Goal: Task Accomplishment & Management: Complete application form

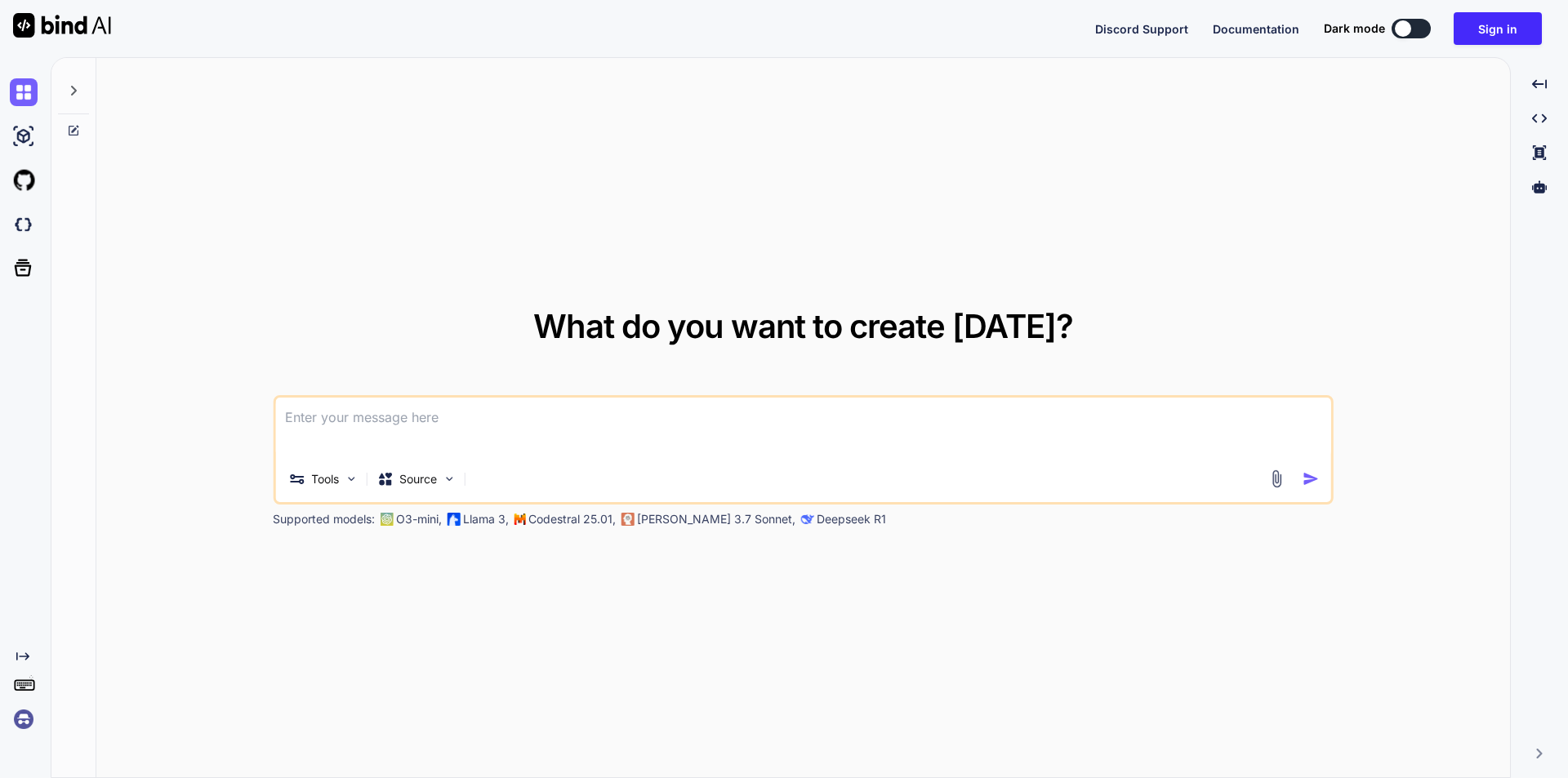
type textarea "hello"
click at [24, 133] on img at bounding box center [23, 136] width 28 height 28
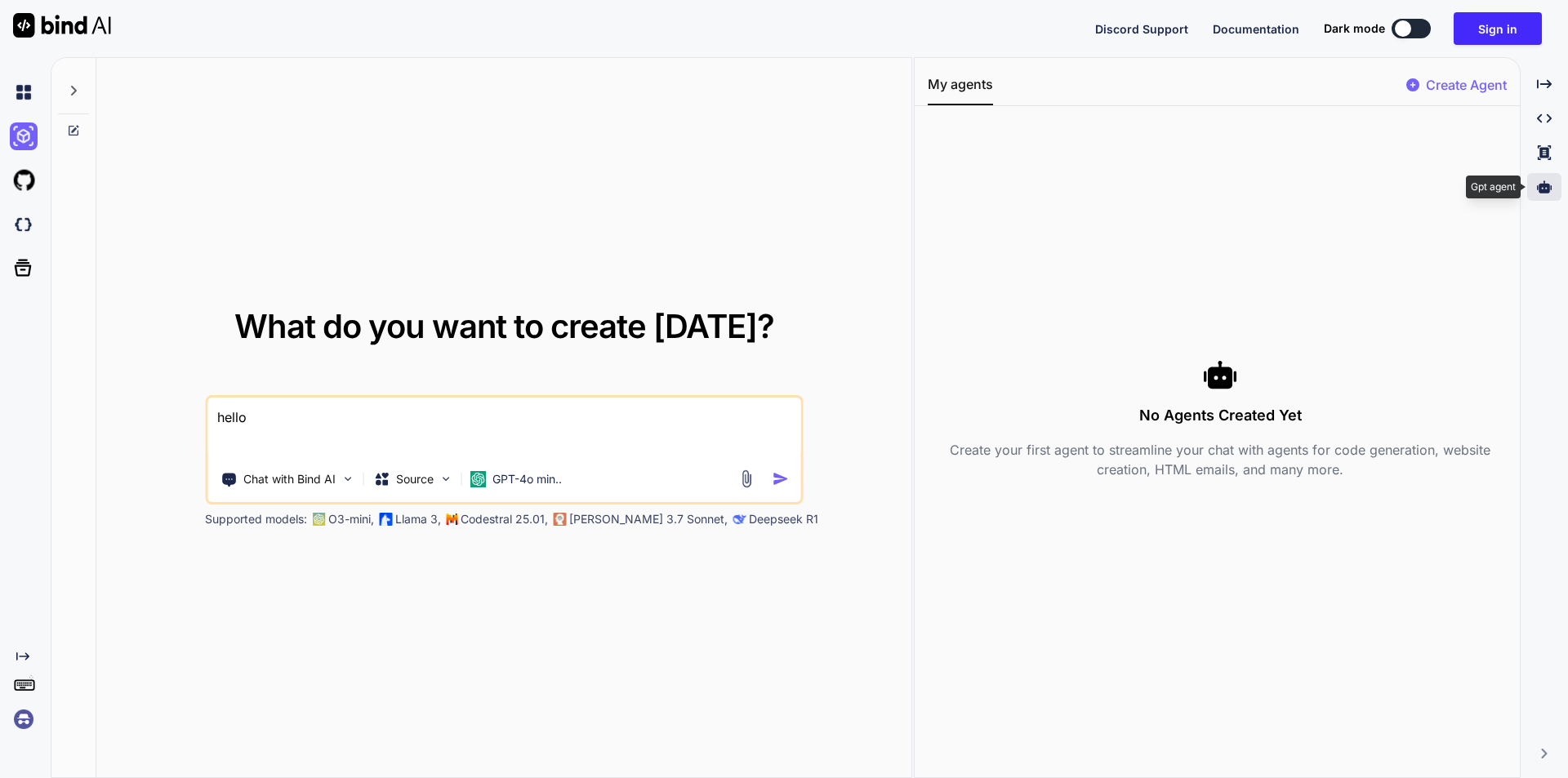
click at [1551, 183] on icon at bounding box center [1545, 186] width 15 height 15
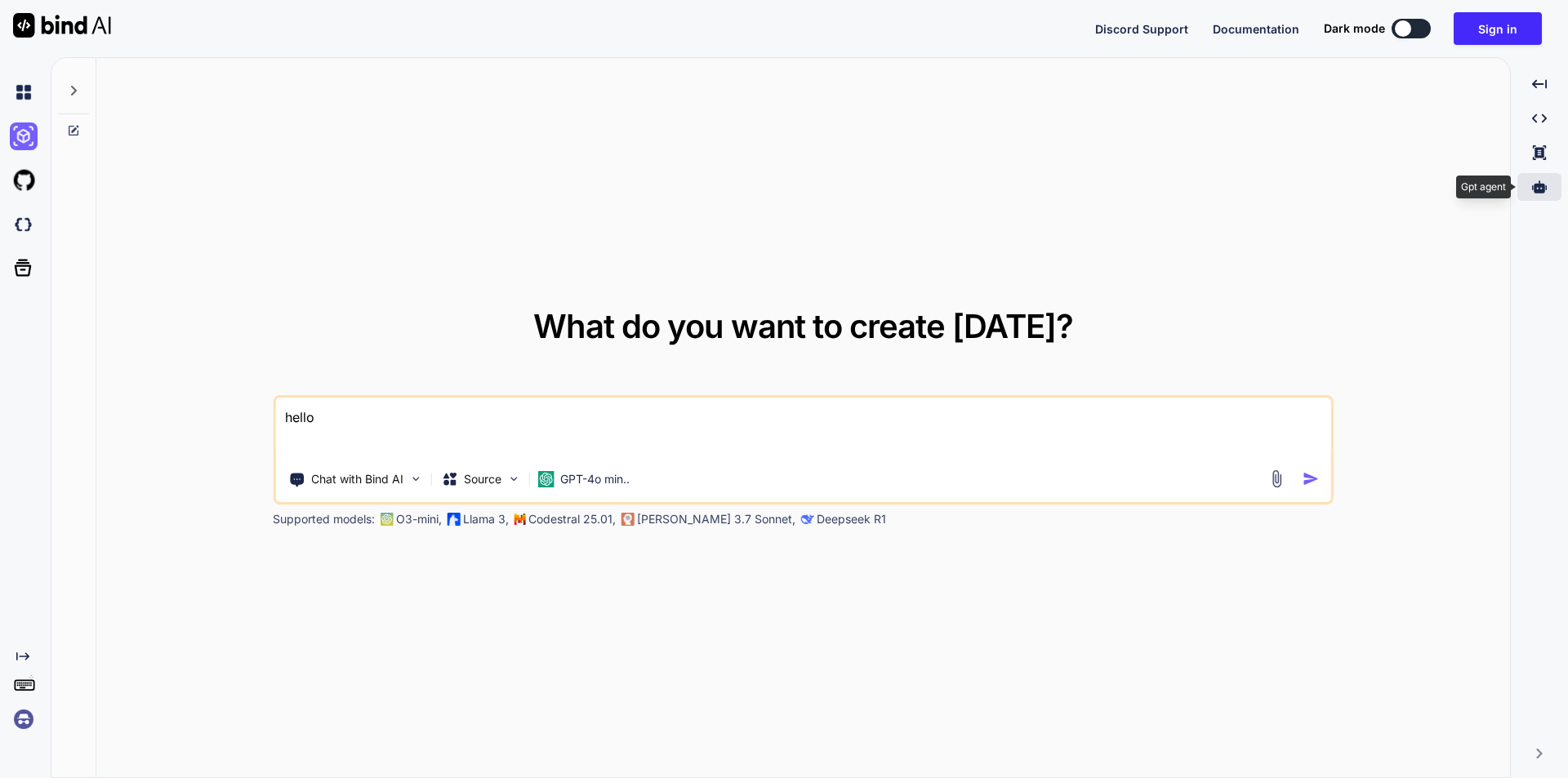
click at [1546, 193] on icon at bounding box center [1539, 186] width 15 height 15
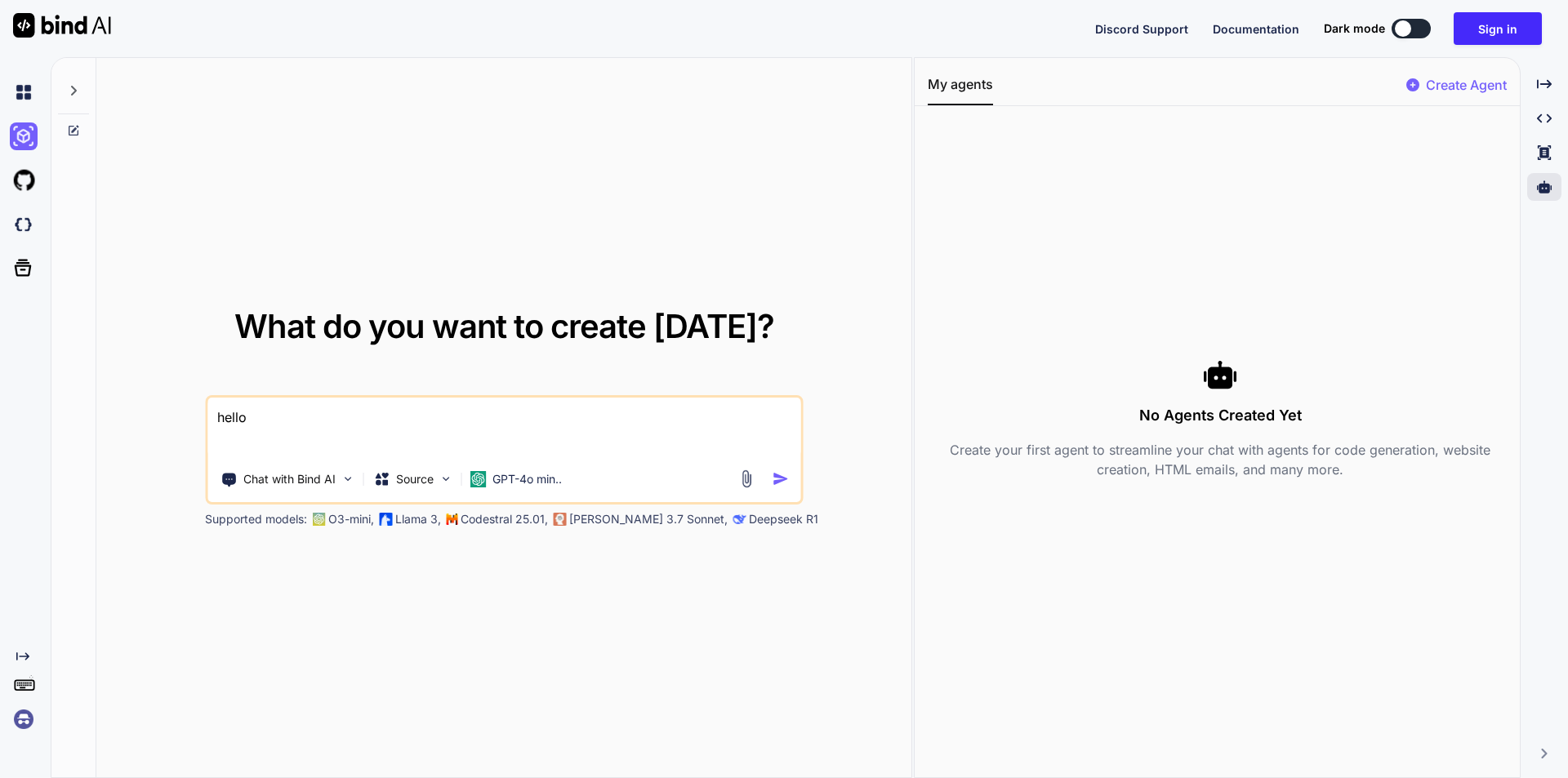
click at [1263, 413] on h3 "No Agents Created Yet" at bounding box center [1220, 415] width 586 height 23
click at [1422, 84] on div "Create Agent" at bounding box center [1457, 90] width 101 height 29
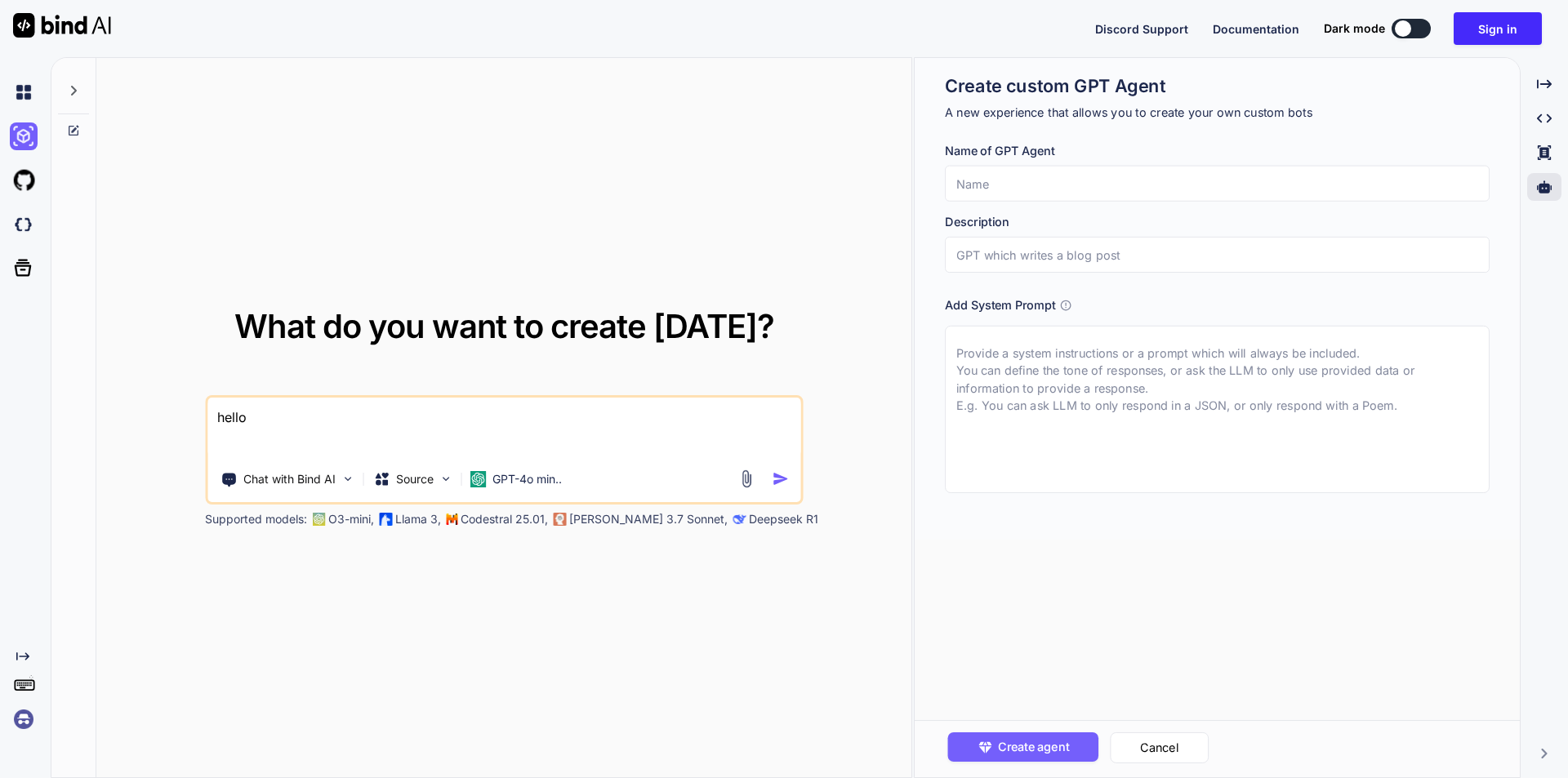
click at [830, 133] on div "What do you want to create today? hello Chat with Bind AI Source GPT-4o min.. S…" at bounding box center [504, 418] width 816 height 721
click at [1131, 179] on input "text" at bounding box center [1217, 183] width 545 height 36
type textarea "x"
type input "n"
type textarea "x"
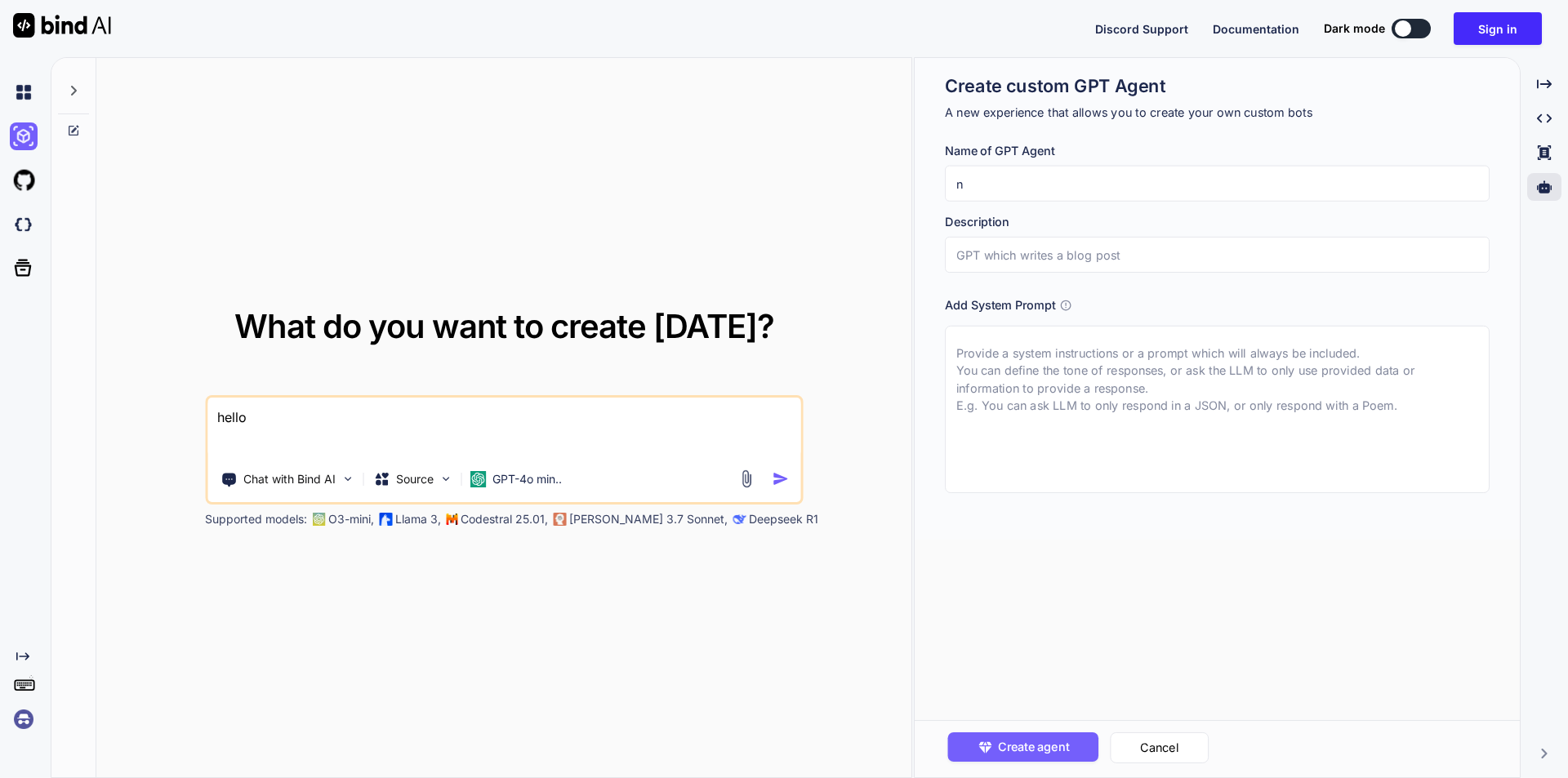
type input "ne"
type textarea "x"
type input "new"
type textarea "x"
type input "new"
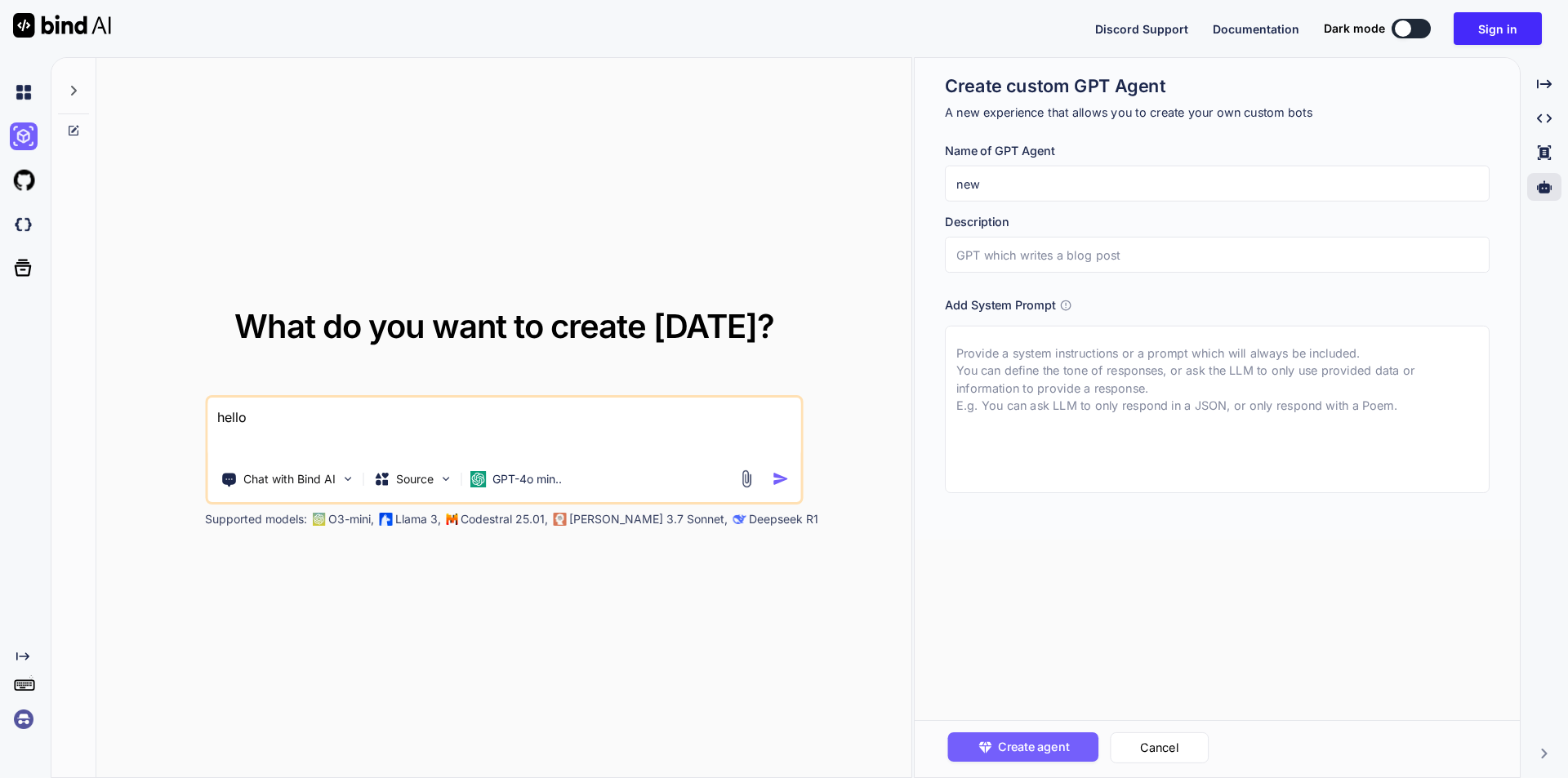
type textarea "x"
type input "new a"
type textarea "x"
type input "new ag"
type textarea "x"
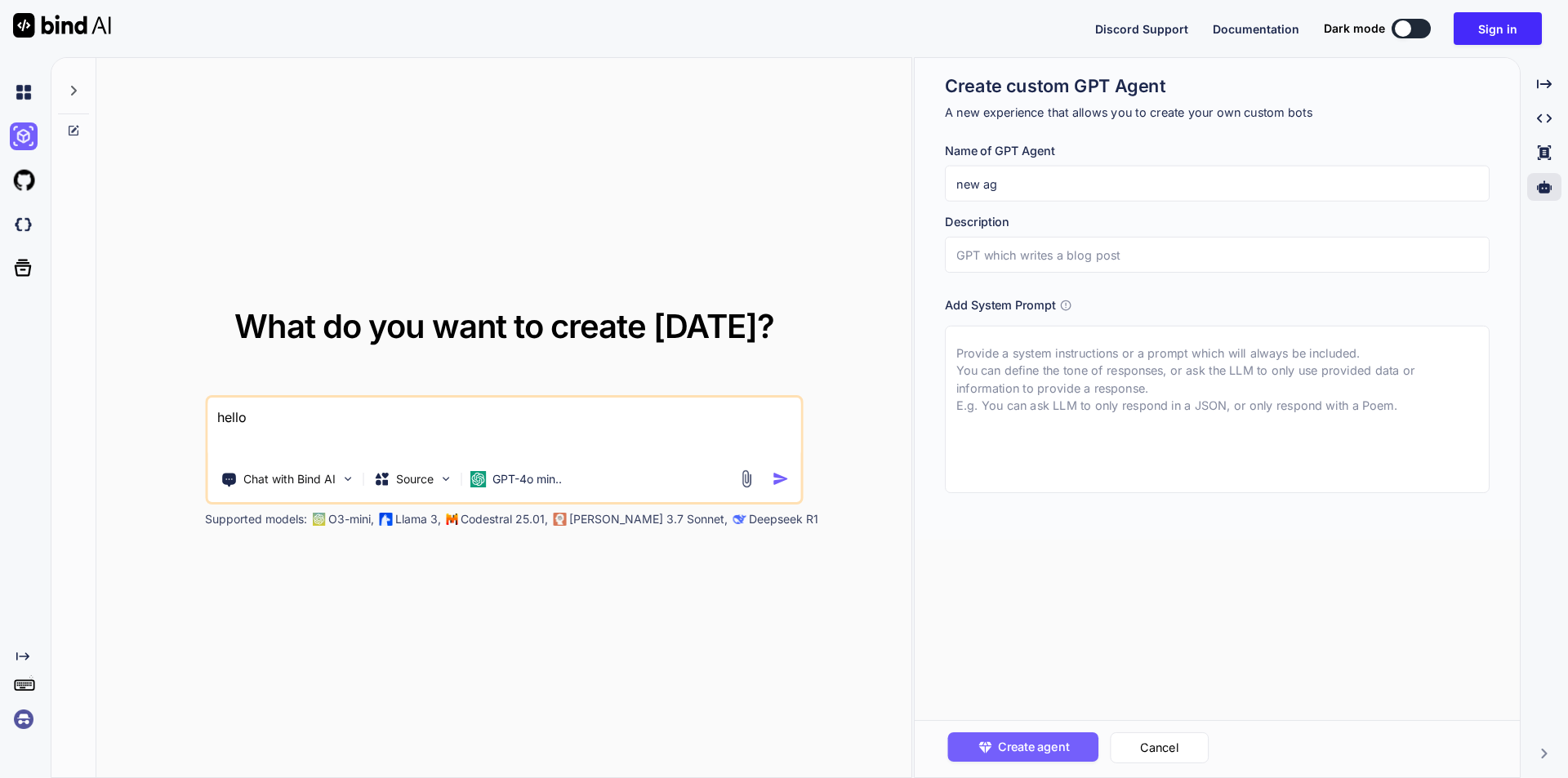
type input "new age"
type textarea "x"
type input "new agen"
type textarea "x"
type input "new agent"
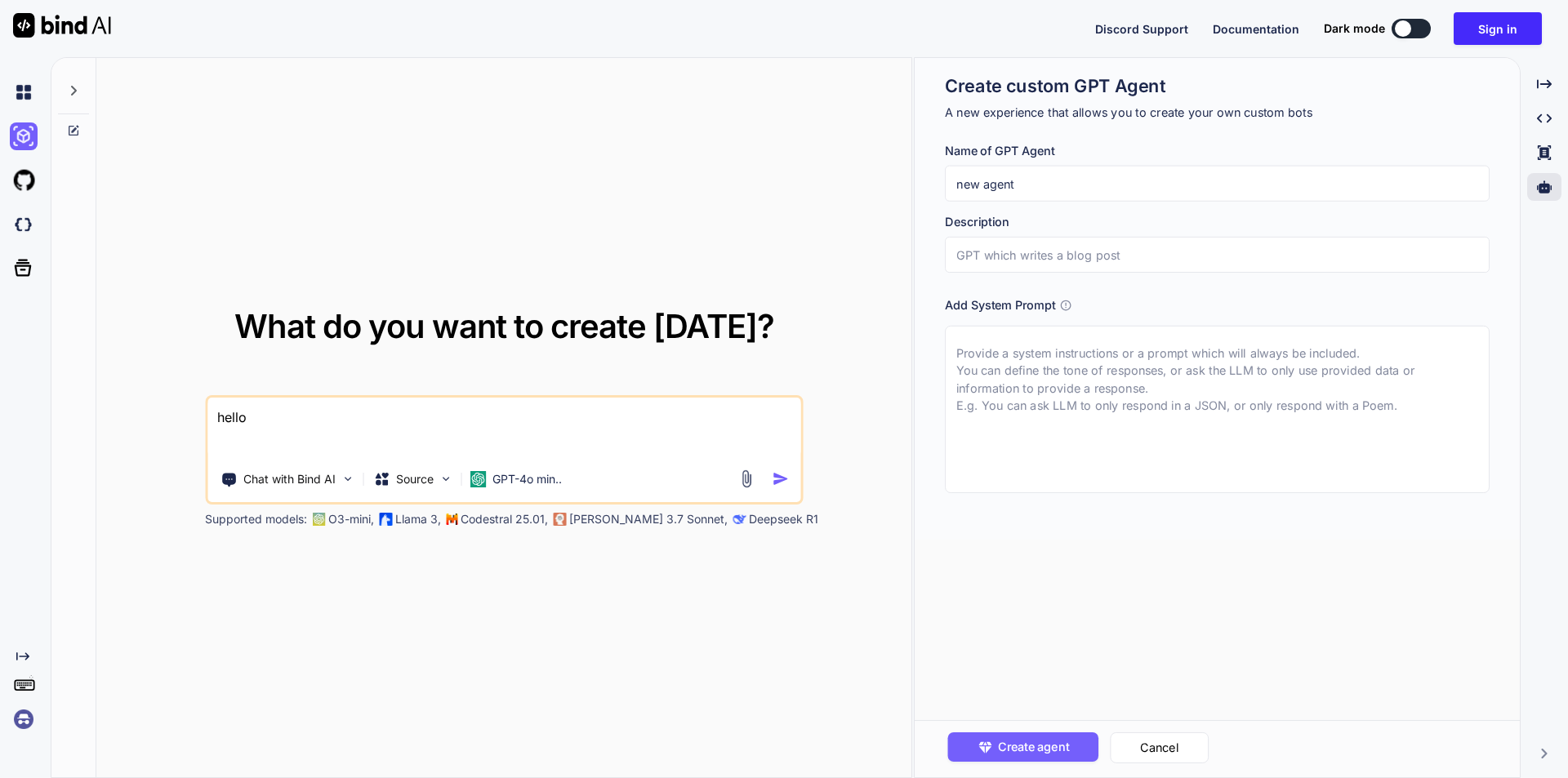
click at [1178, 247] on input "text" at bounding box center [1217, 254] width 545 height 36
type textarea "x"
type input "t"
type textarea "x"
type input "te"
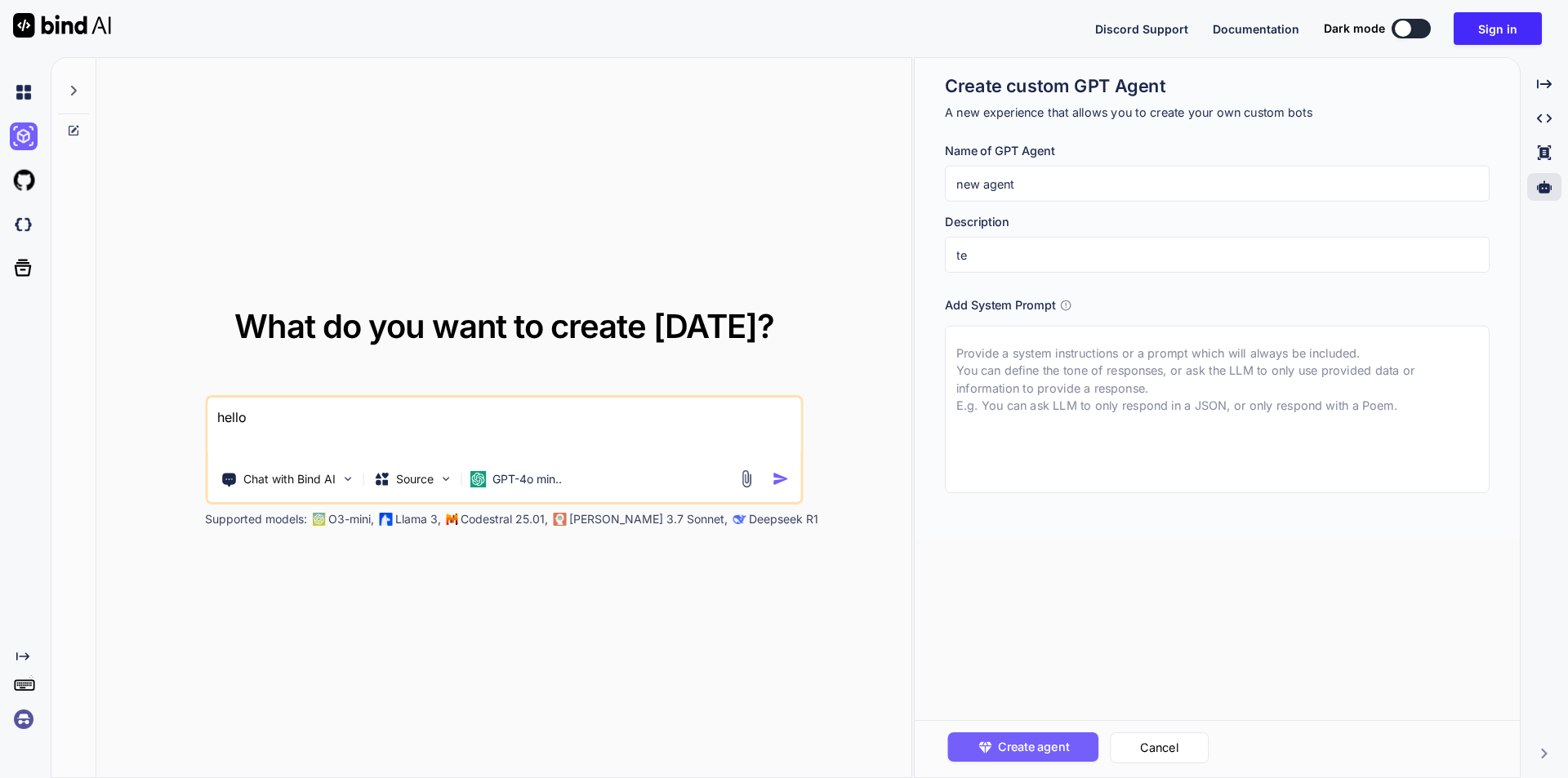
type textarea "x"
type input "tes"
type textarea "x"
type input "test"
type textarea "x"
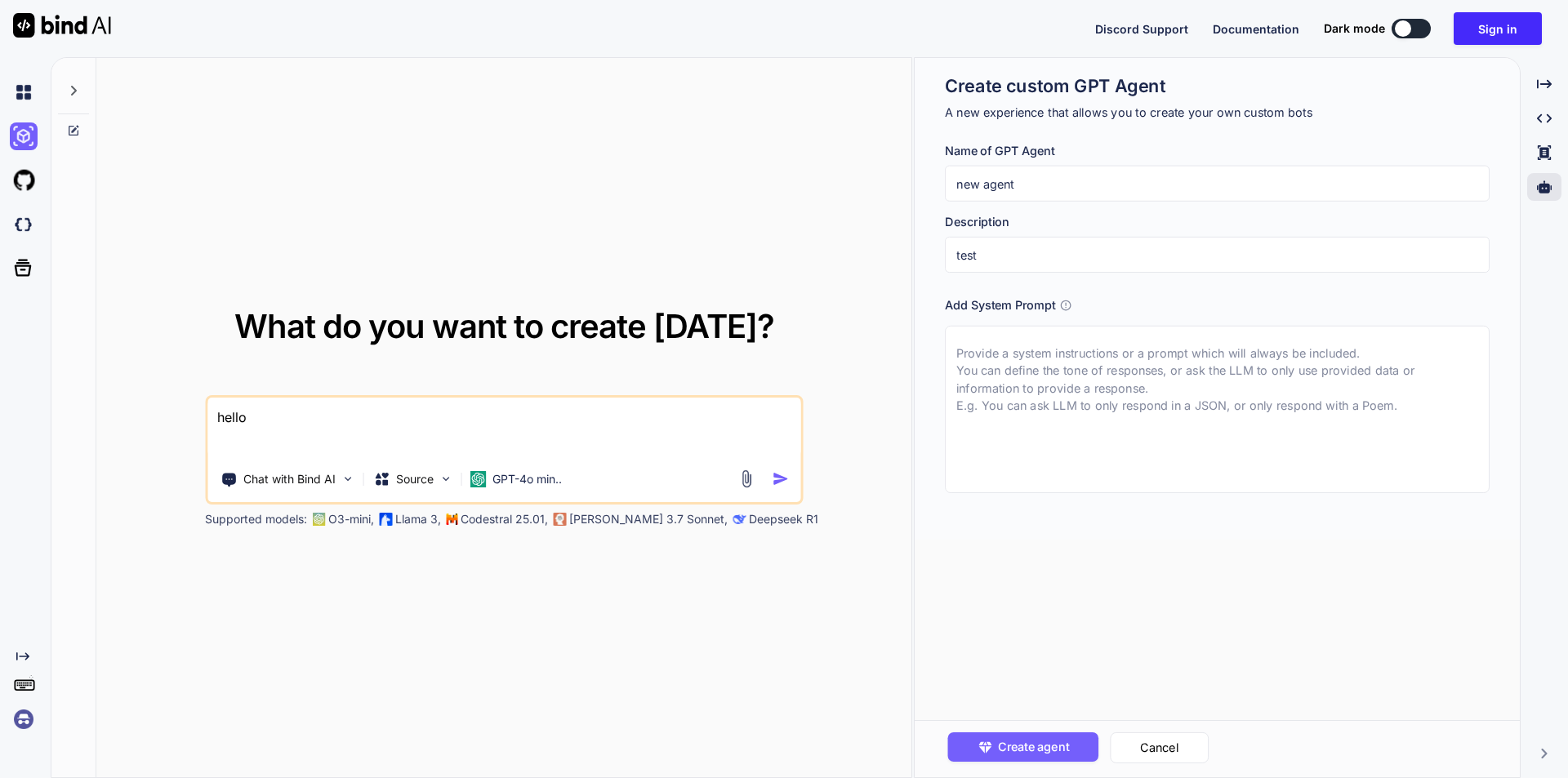
type input "testi"
type textarea "x"
type input "testin"
type textarea "x"
type input "testing"
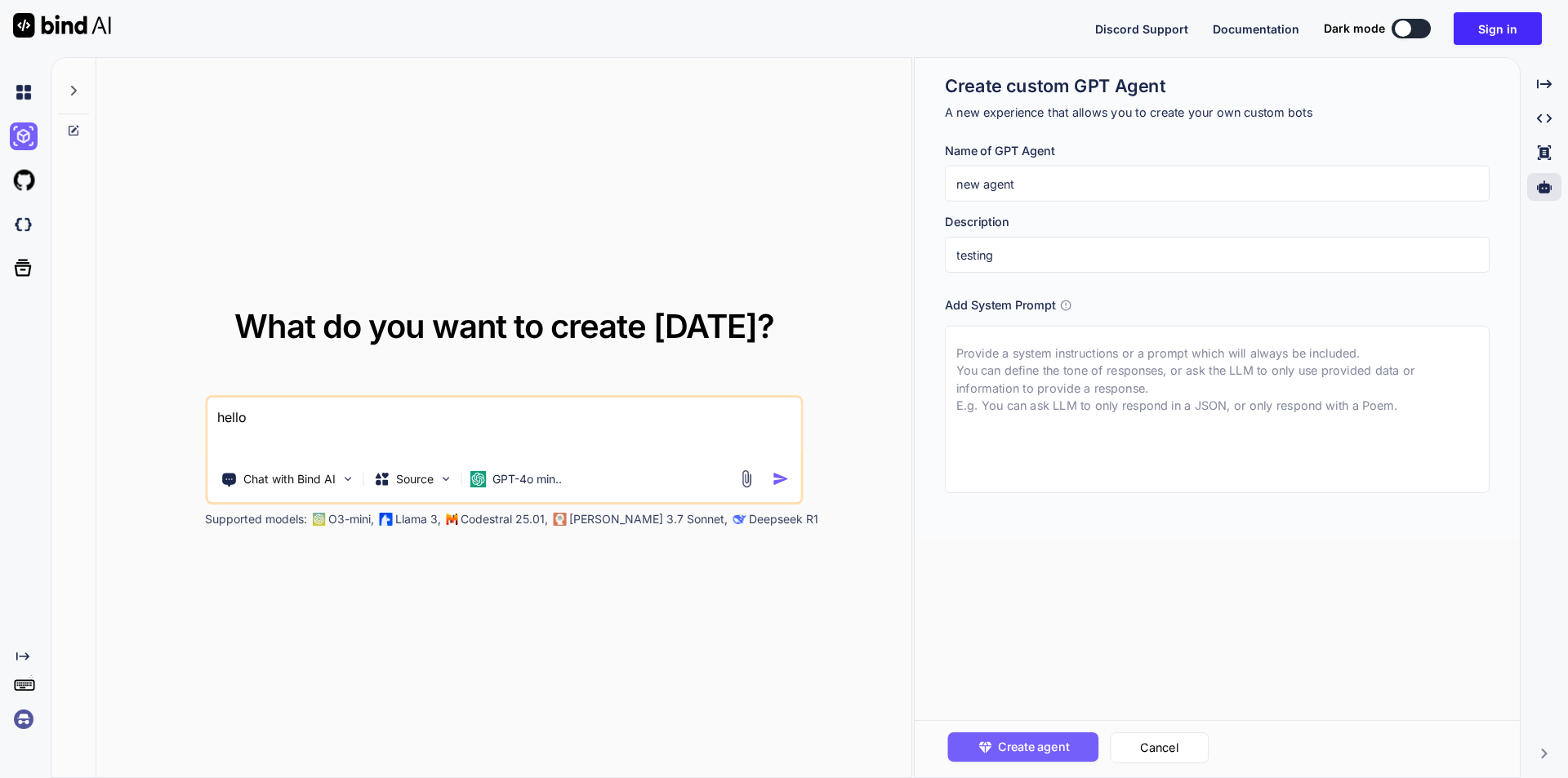
click at [1217, 400] on textarea at bounding box center [1217, 409] width 545 height 167
type textarea "x"
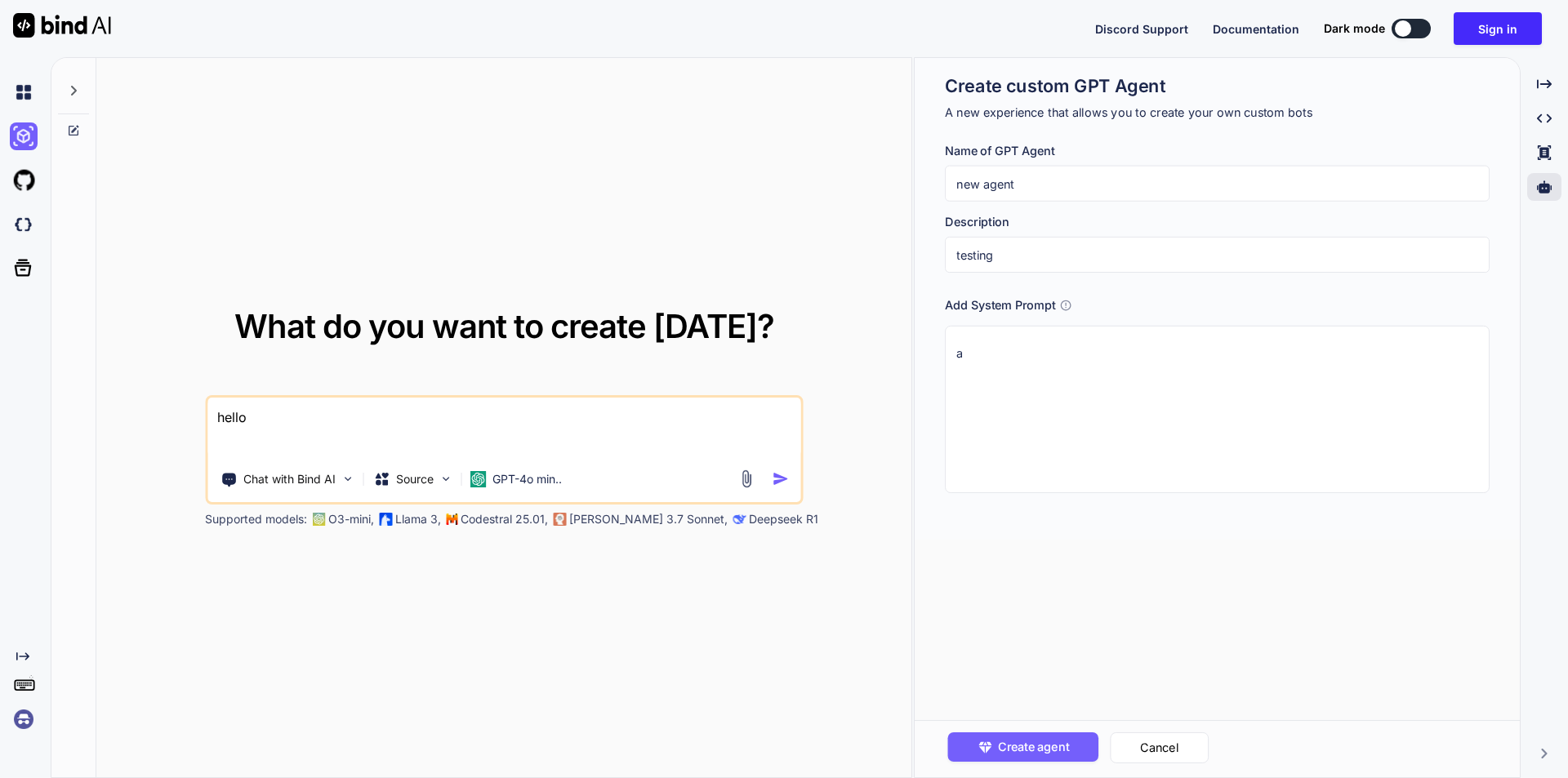
type textarea "ad"
type textarea "x"
type textarea "add"
type textarea "x"
type textarea "add"
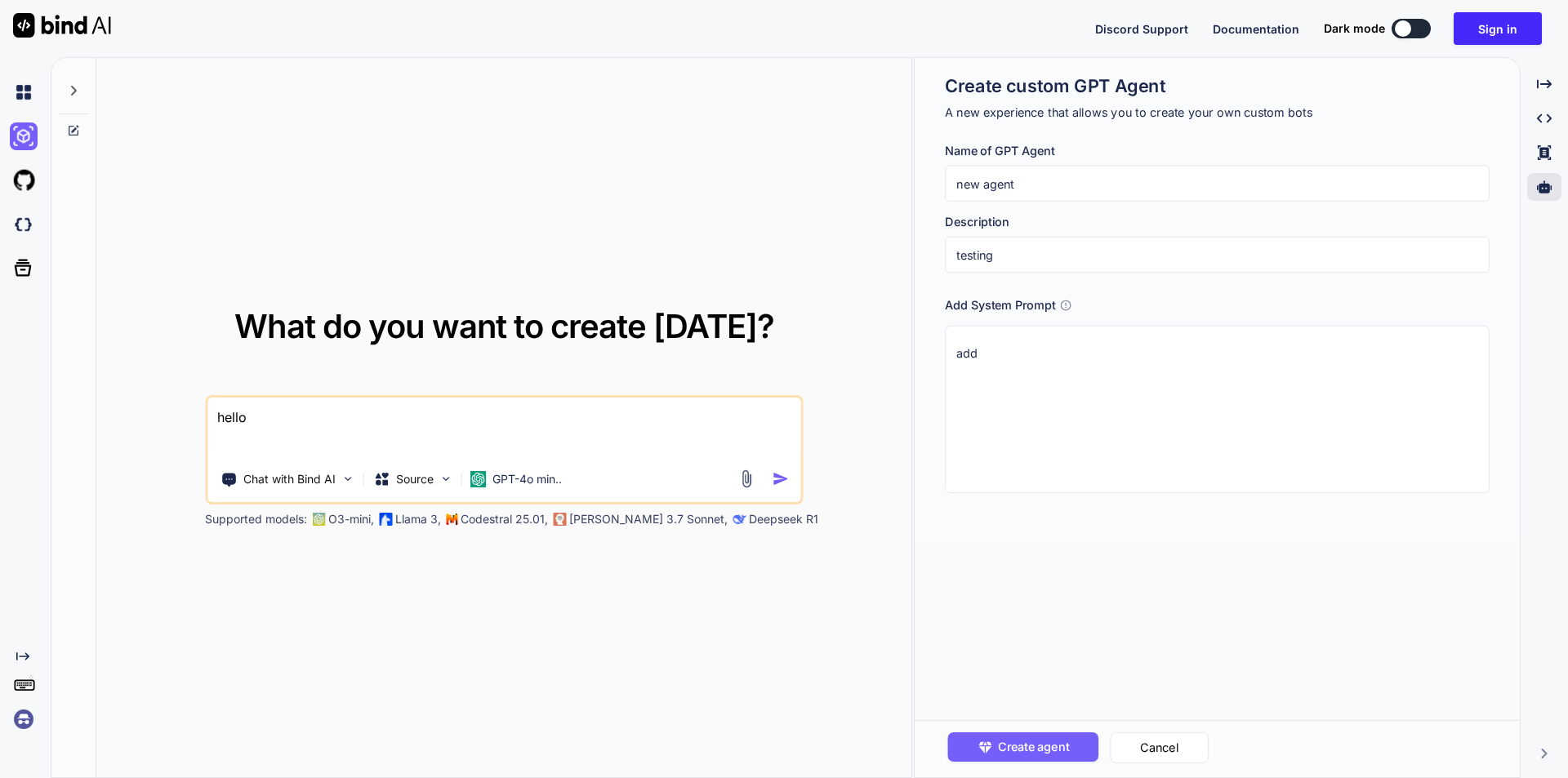
type textarea "x"
type textarea "add"
type textarea "x"
type textarea "ad"
type textarea "x"
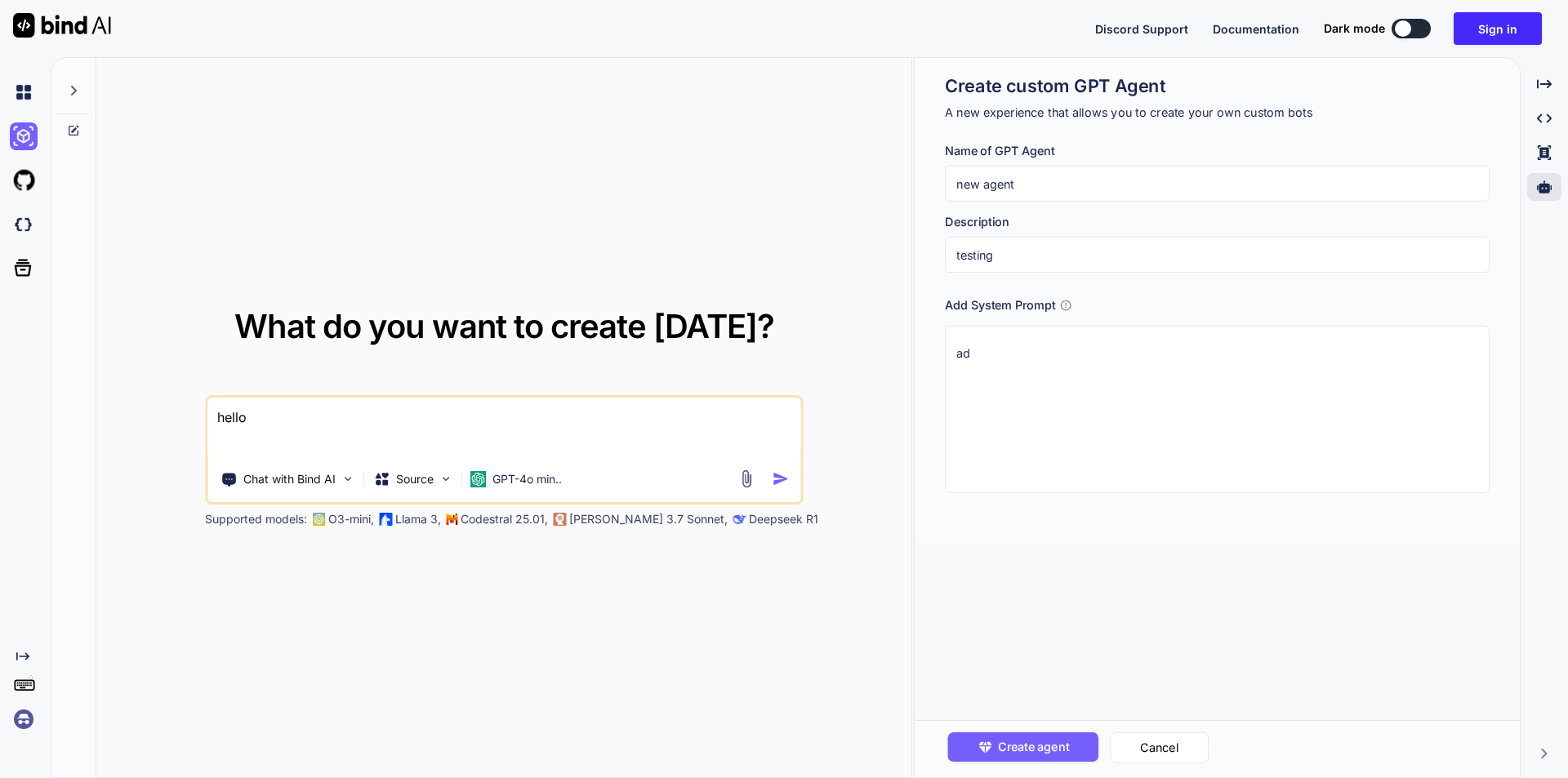
type textarea "a"
type textarea "x"
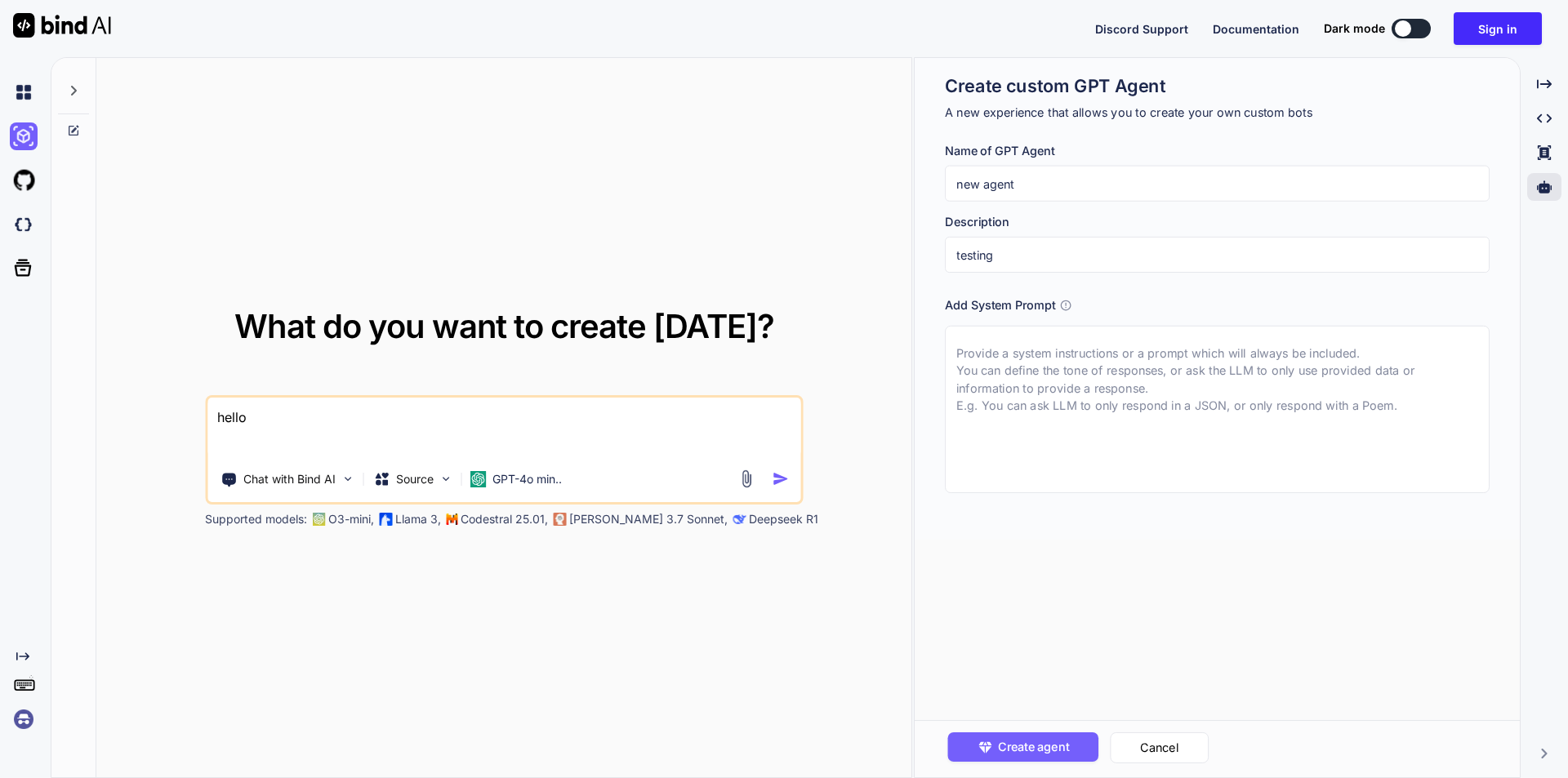
type textarea "x"
type textarea "p"
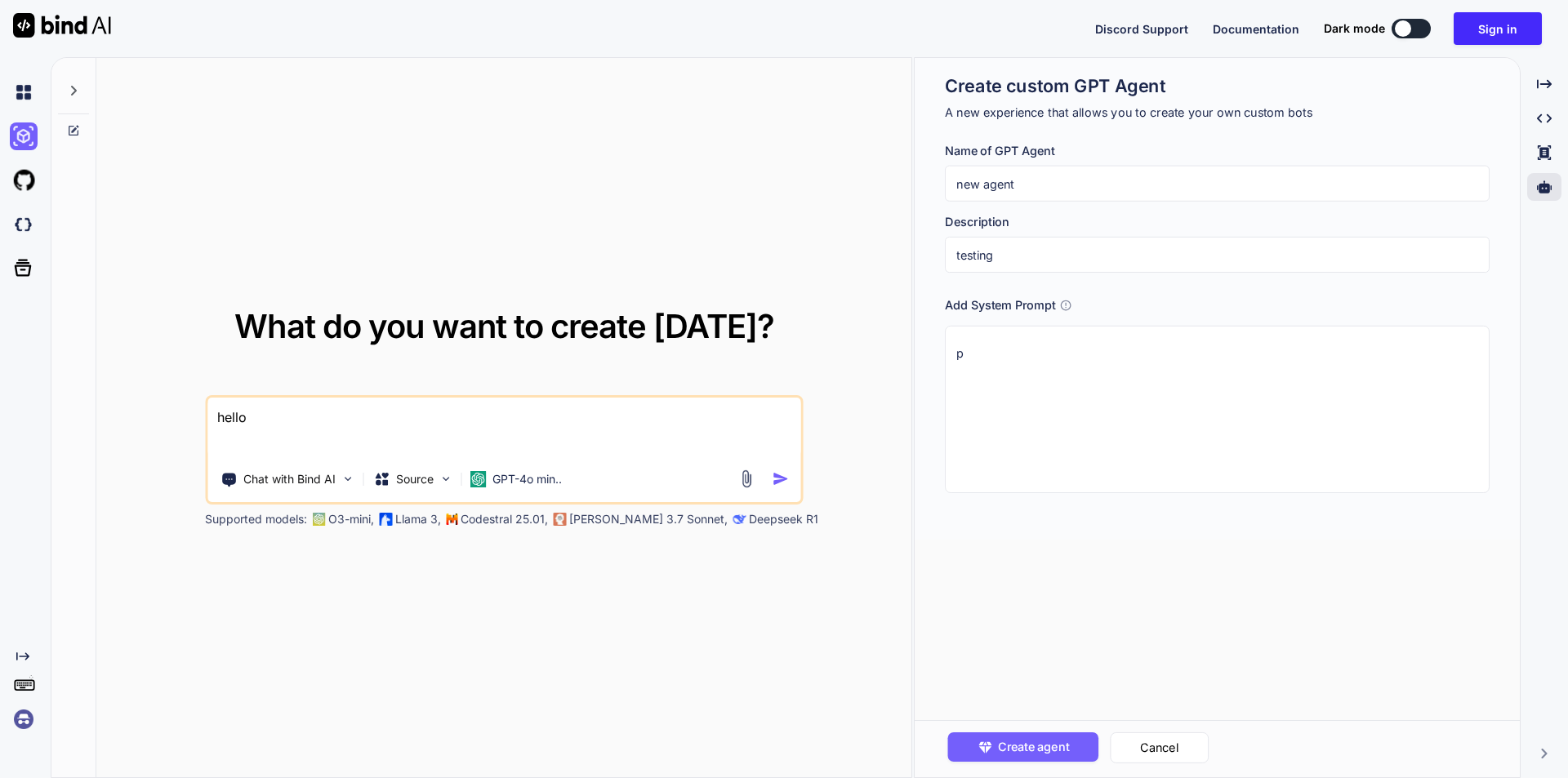
type textarea "x"
type textarea "py"
type textarea "x"
type textarea "pyt"
type textarea "x"
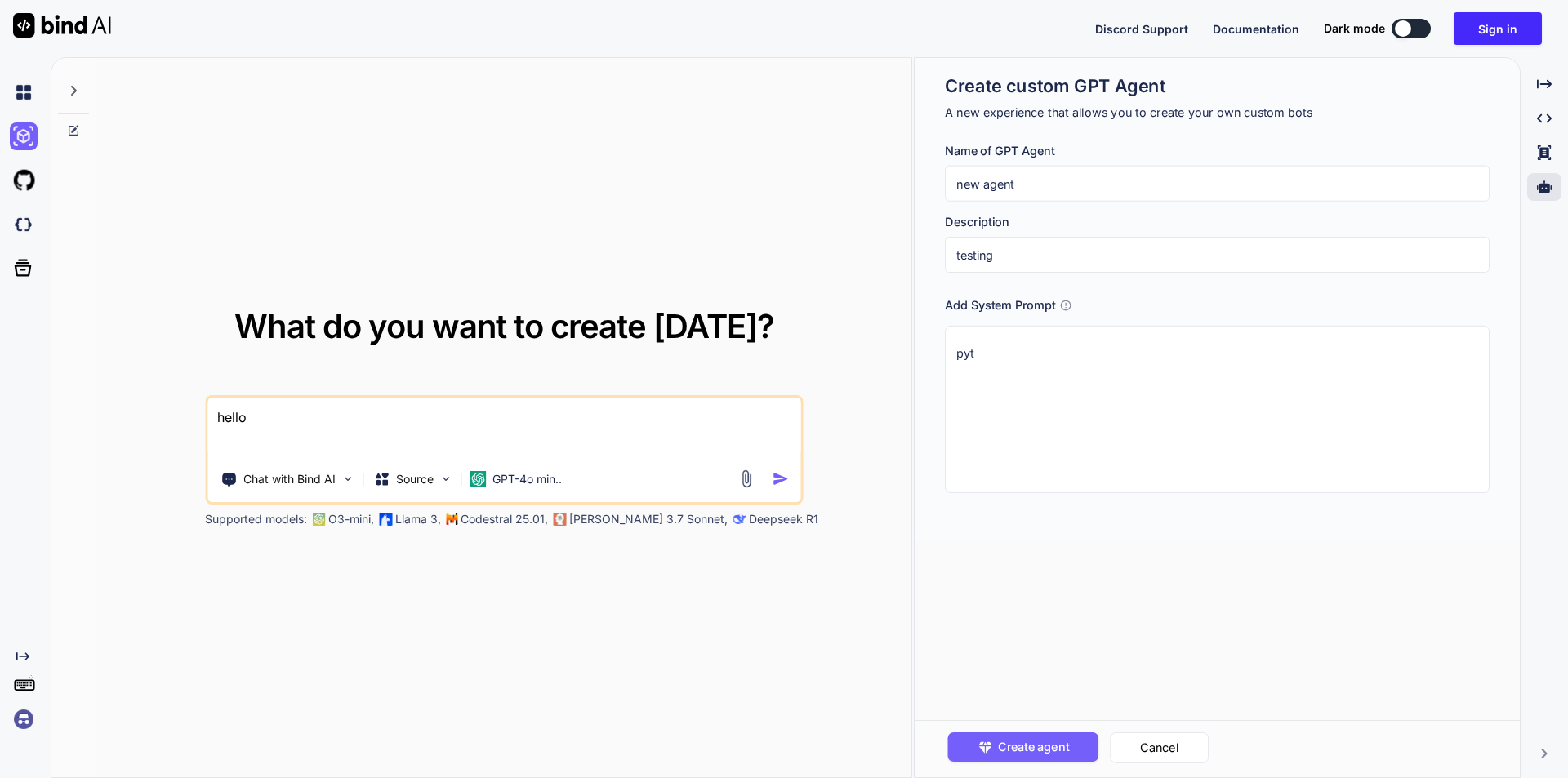
type textarea "pyth"
type textarea "x"
type textarea "pytho"
type textarea "x"
type textarea "python"
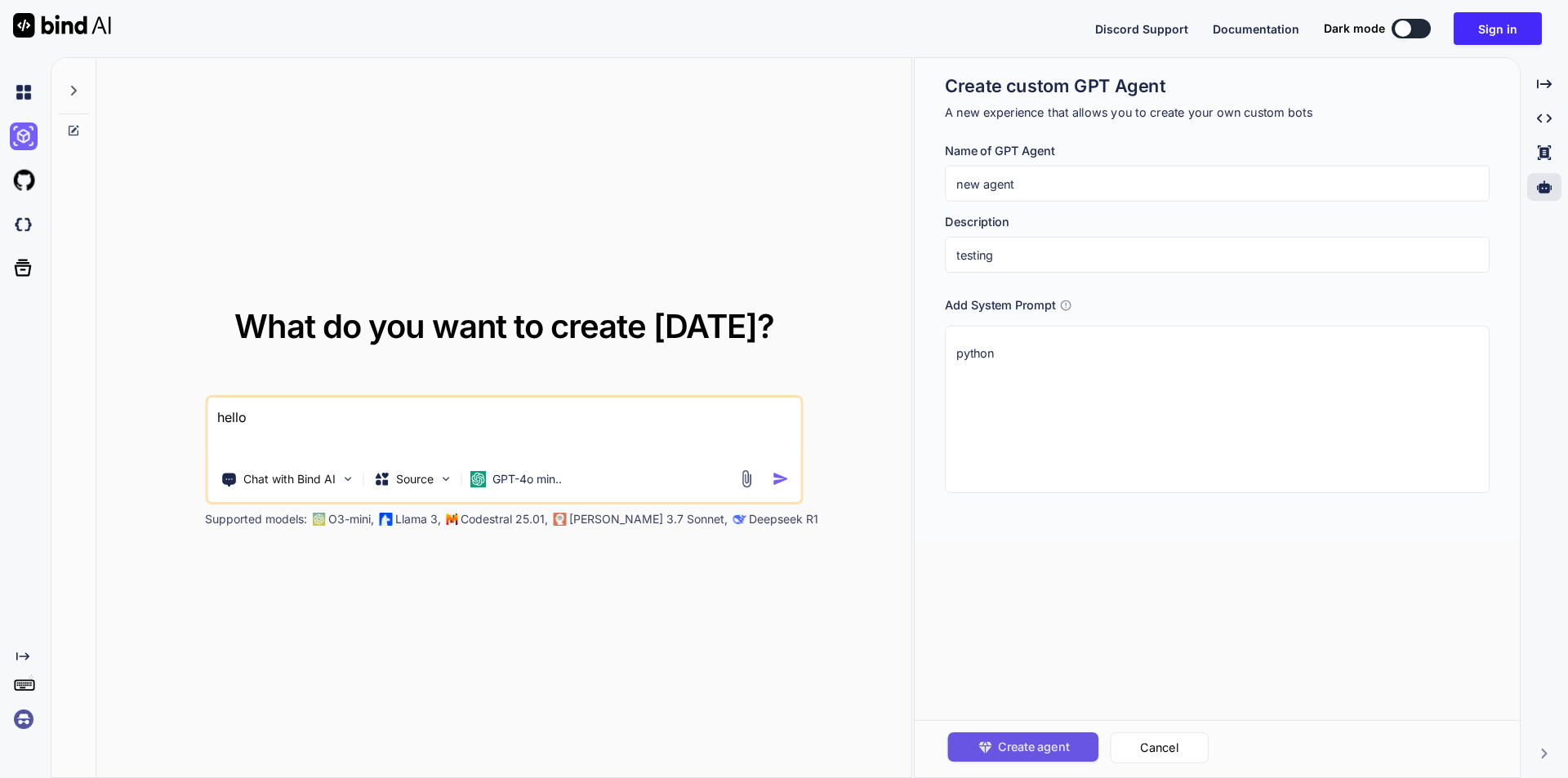
click at [1003, 740] on span "Create agent" at bounding box center [1033, 747] width 71 height 18
type textarea "x"
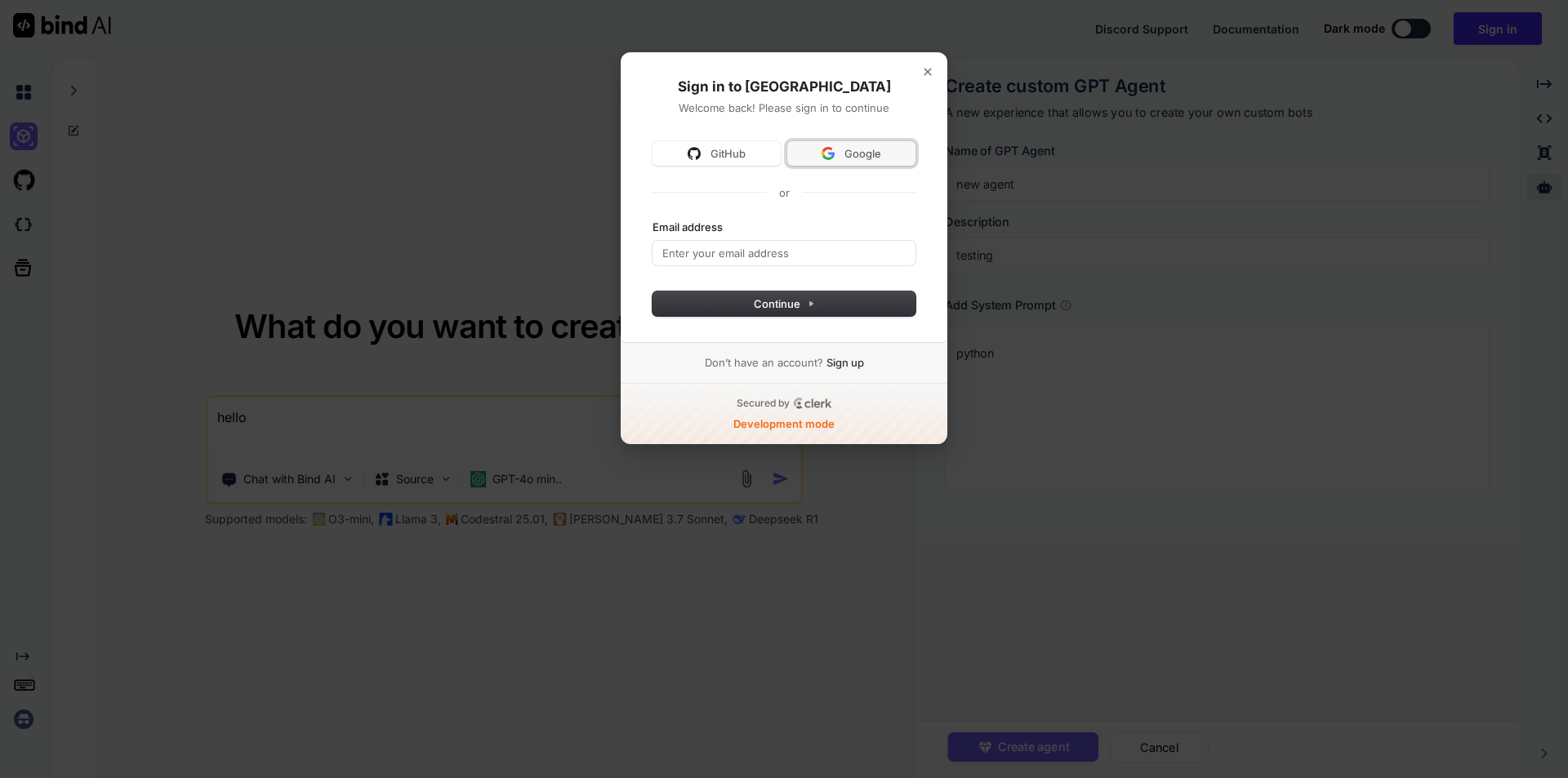
click at [892, 147] on span "Google" at bounding box center [851, 154] width 108 height 15
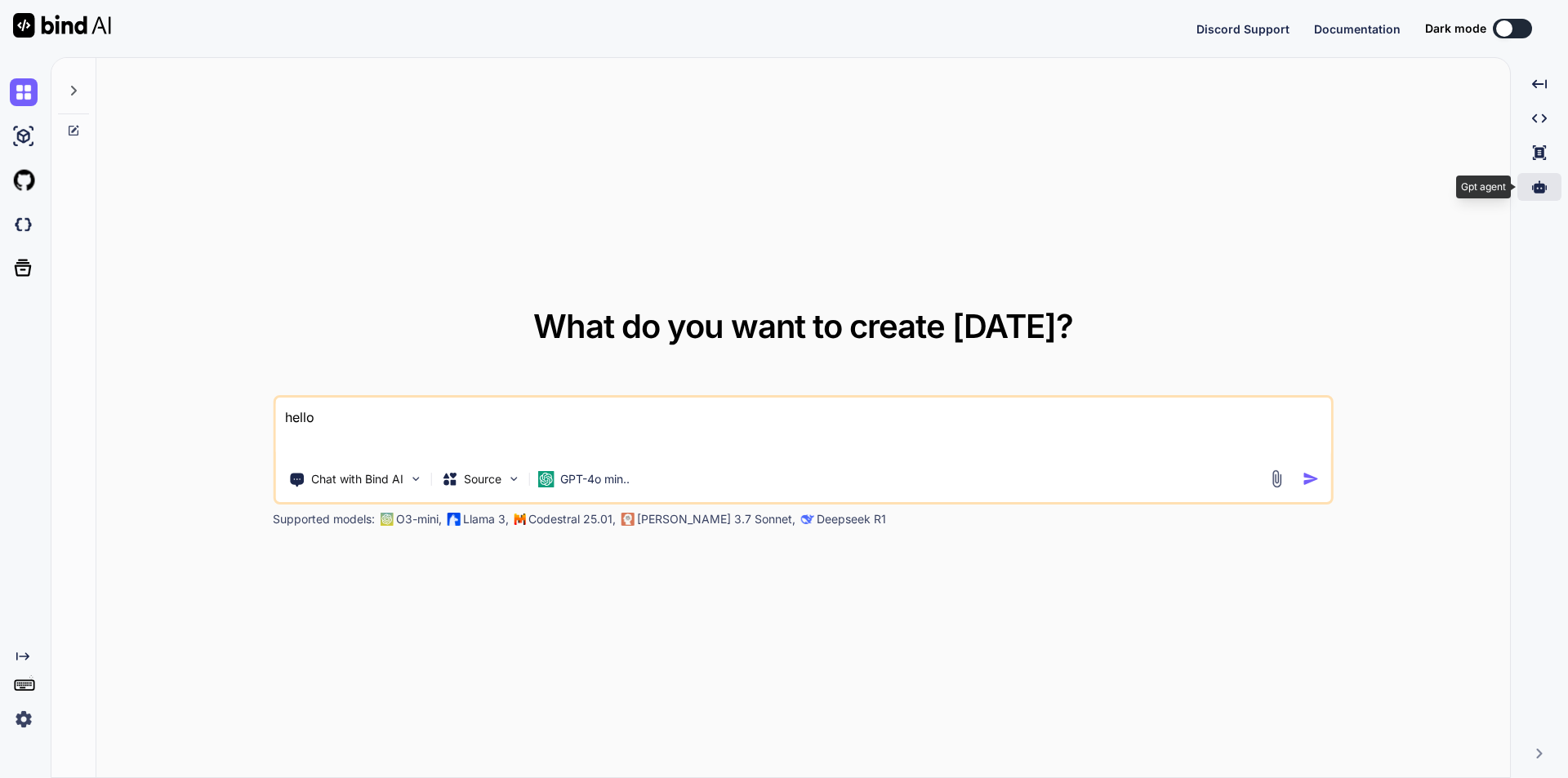
click at [1536, 187] on icon at bounding box center [1539, 186] width 15 height 12
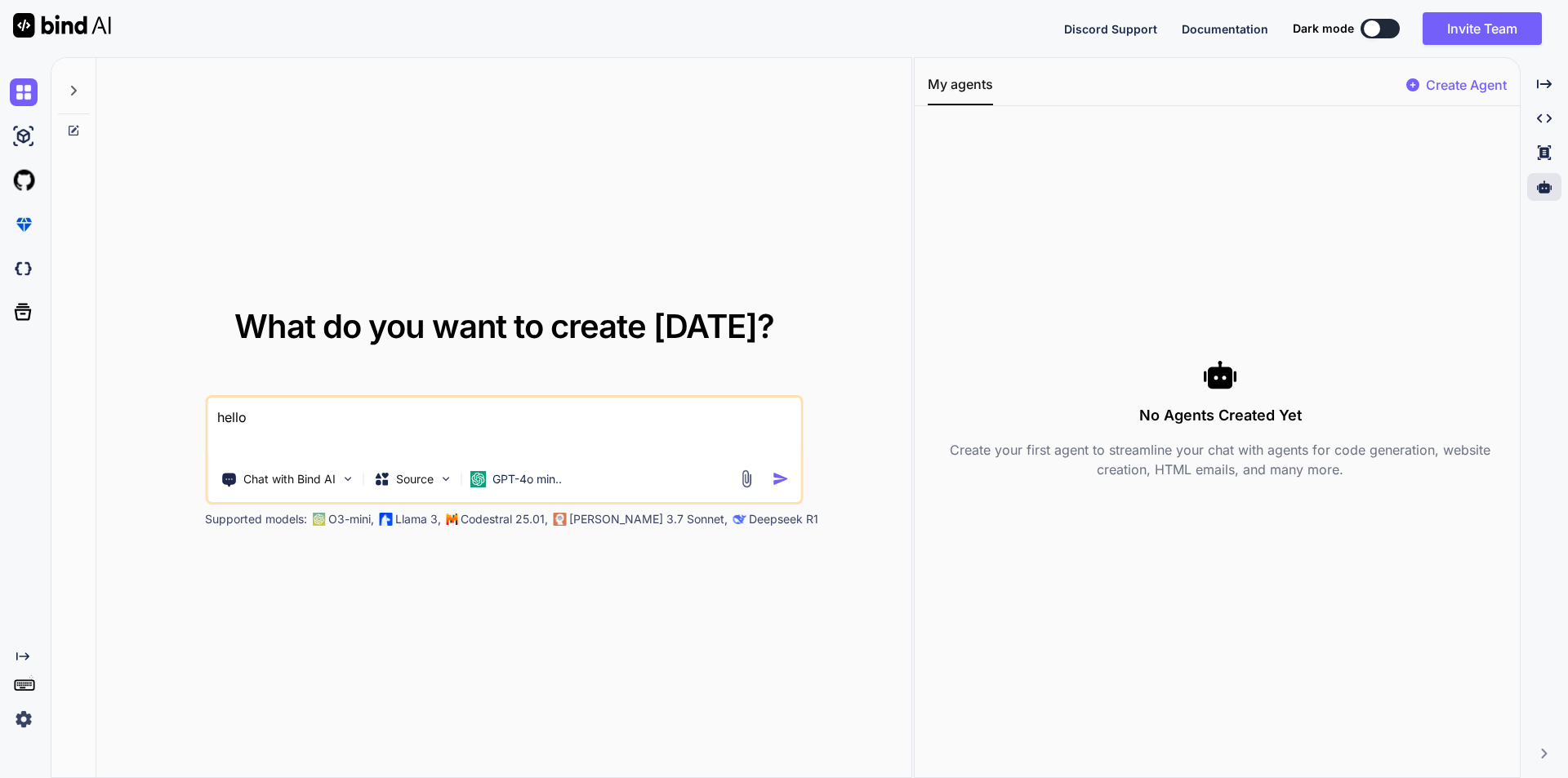
click at [1268, 226] on div "No Agents Created Yet Create your first agent to streamline your chat with agen…" at bounding box center [1220, 418] width 586 height 598
click at [14, 726] on img at bounding box center [23, 719] width 28 height 28
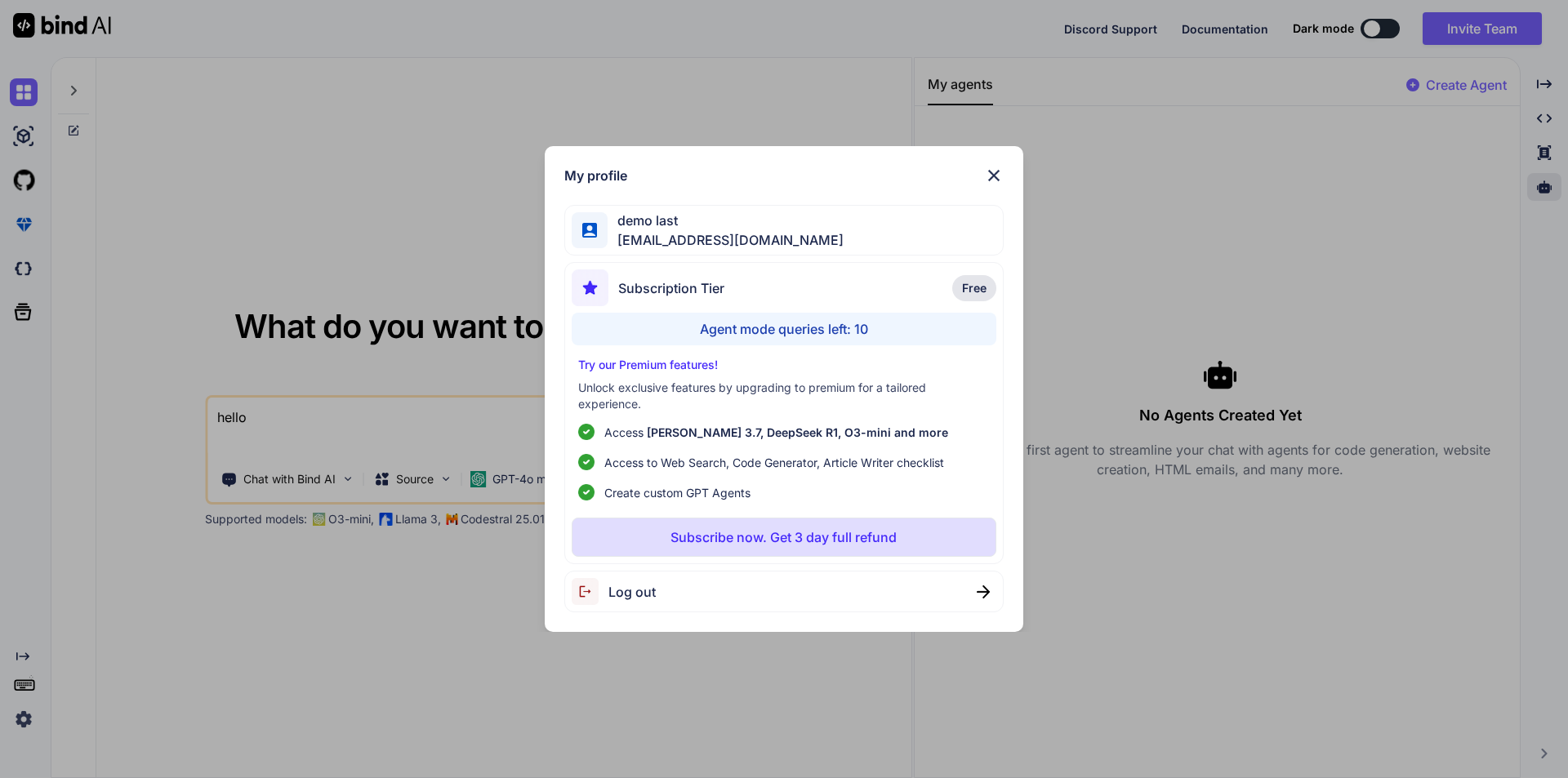
click at [991, 174] on img at bounding box center [994, 175] width 20 height 20
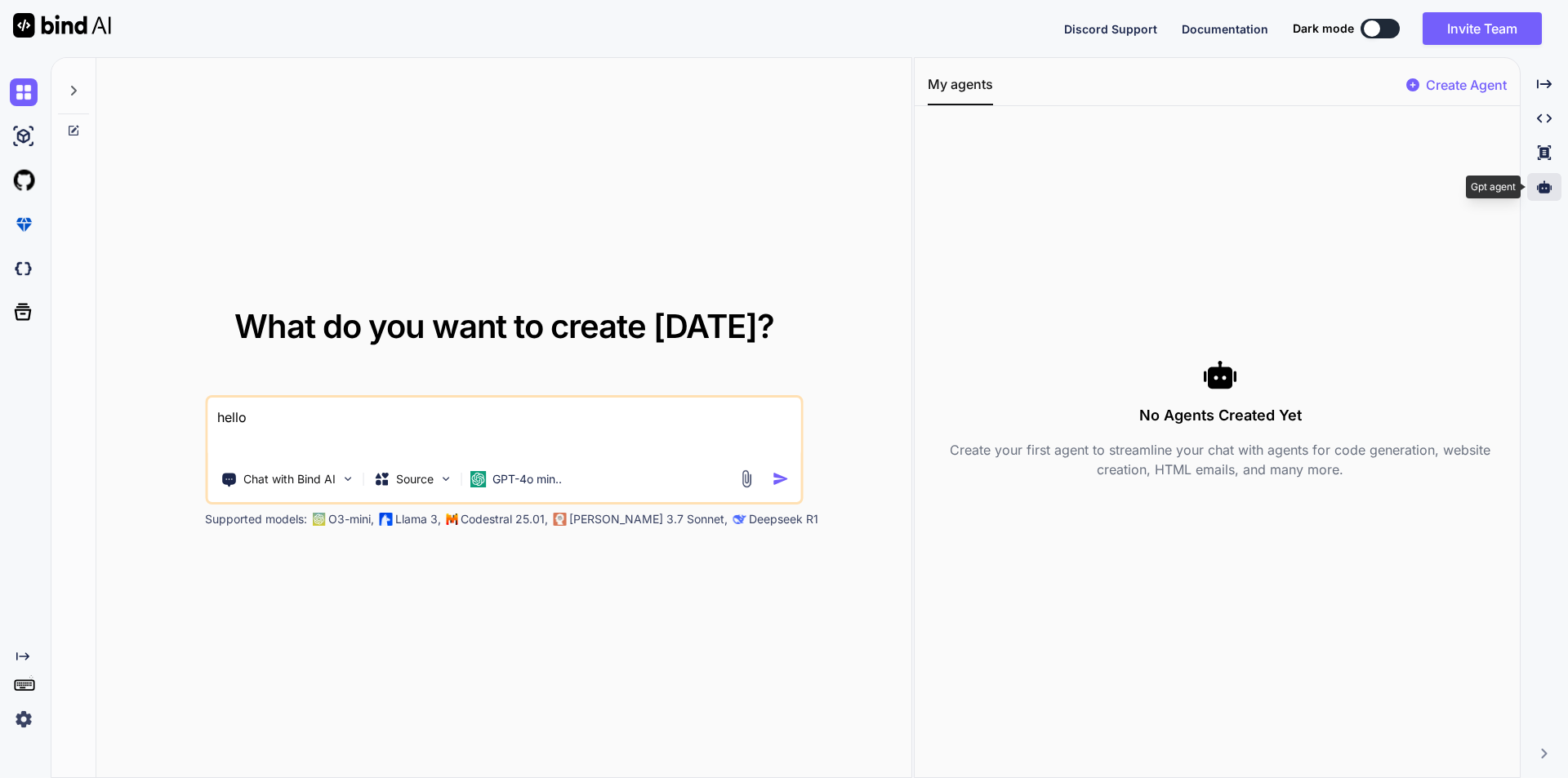
click at [1550, 183] on icon at bounding box center [1545, 186] width 15 height 15
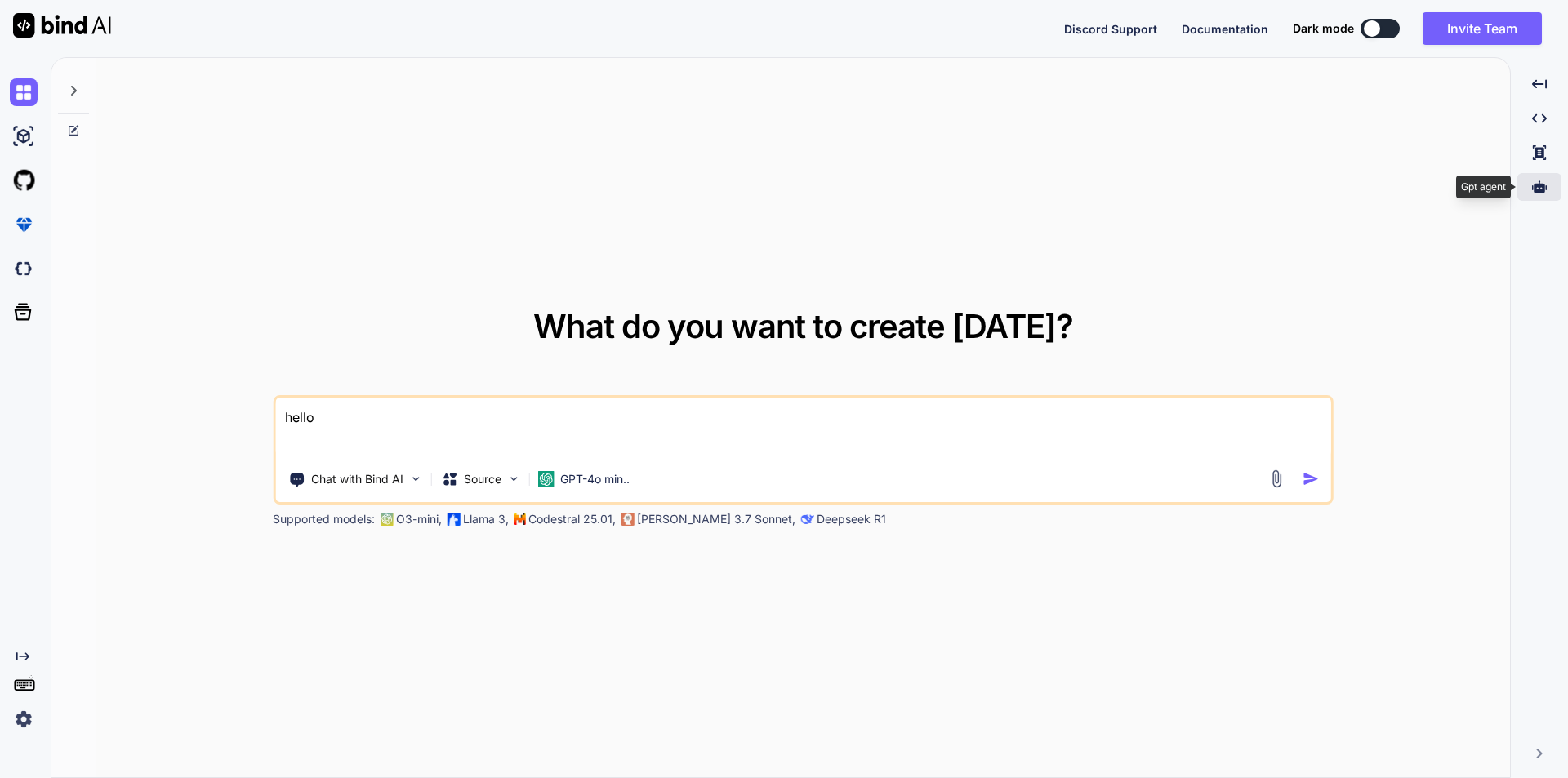
click at [1550, 182] on div at bounding box center [1539, 187] width 44 height 28
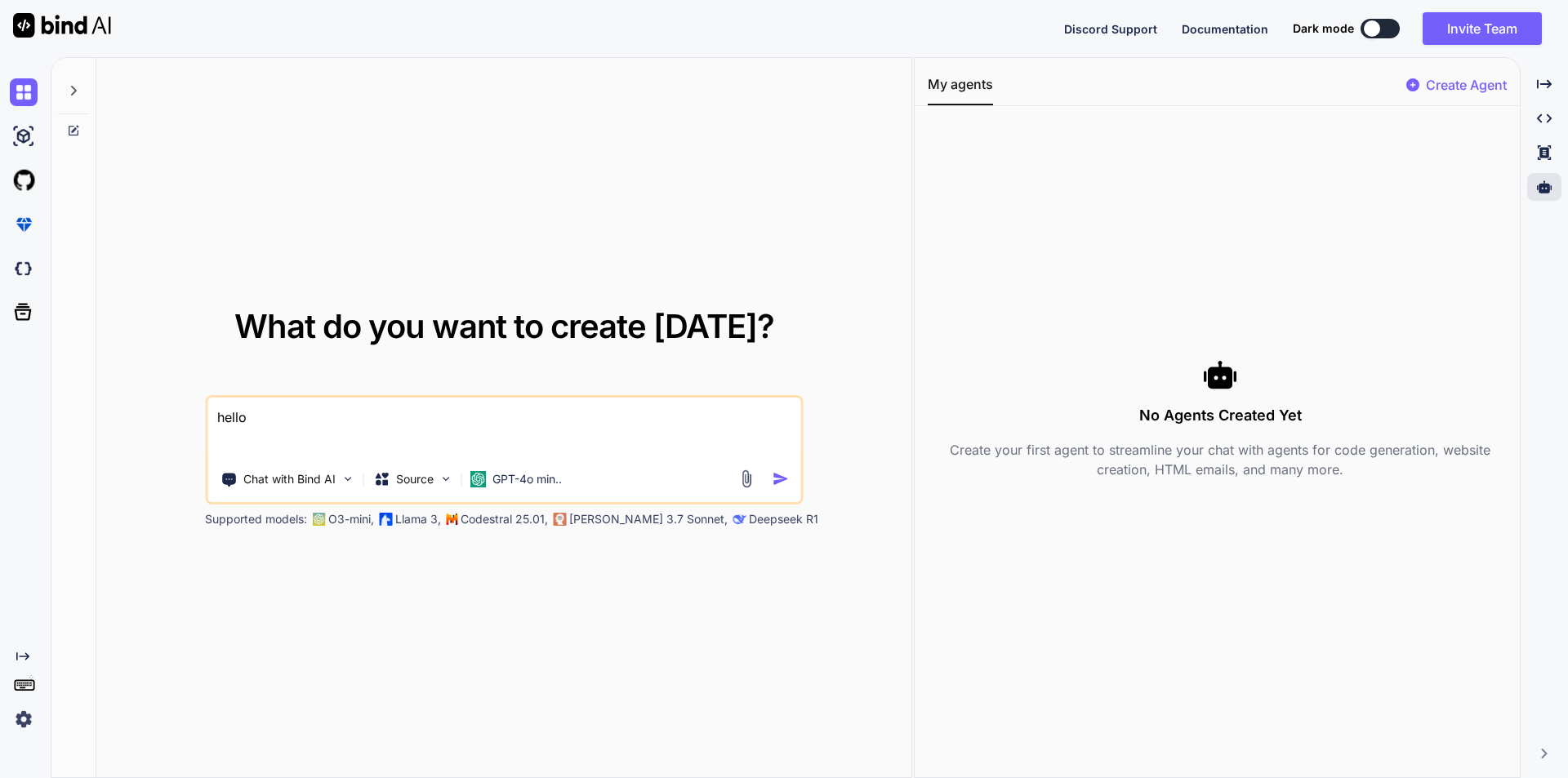
click at [1497, 82] on p "Create Agent" at bounding box center [1466, 85] width 81 height 20
type textarea "x"
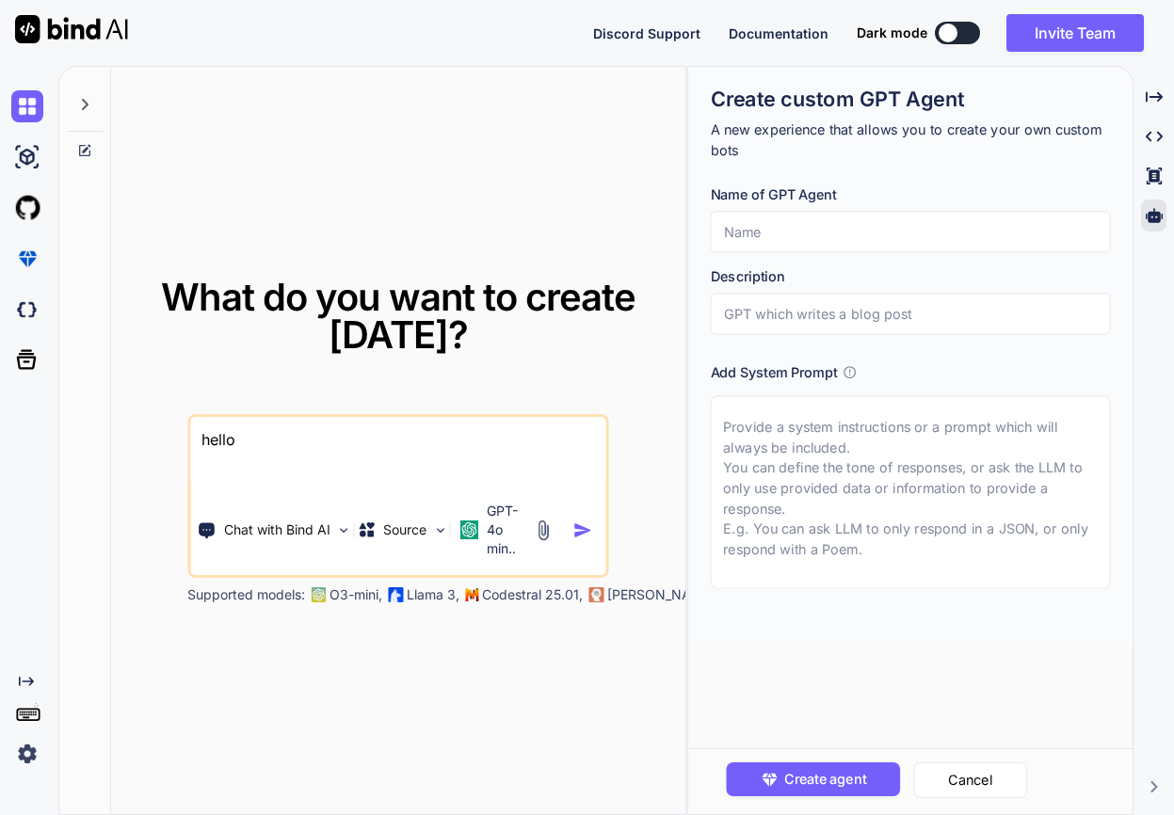
click at [801, 234] on input "text" at bounding box center [911, 231] width 400 height 41
type input "test"
click at [791, 318] on input "text" at bounding box center [911, 314] width 400 height 41
click at [846, 317] on input "text" at bounding box center [911, 314] width 400 height 41
type input "testing"
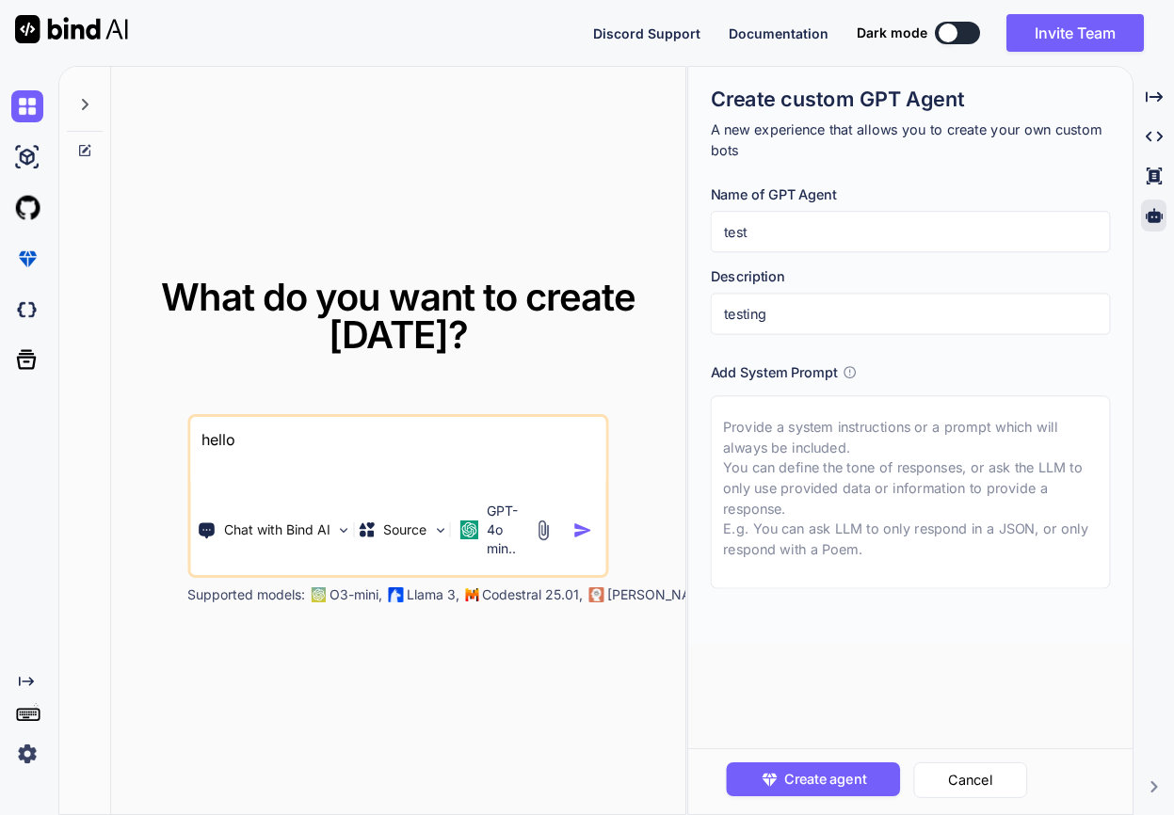
click at [856, 436] on textarea at bounding box center [911, 491] width 400 height 193
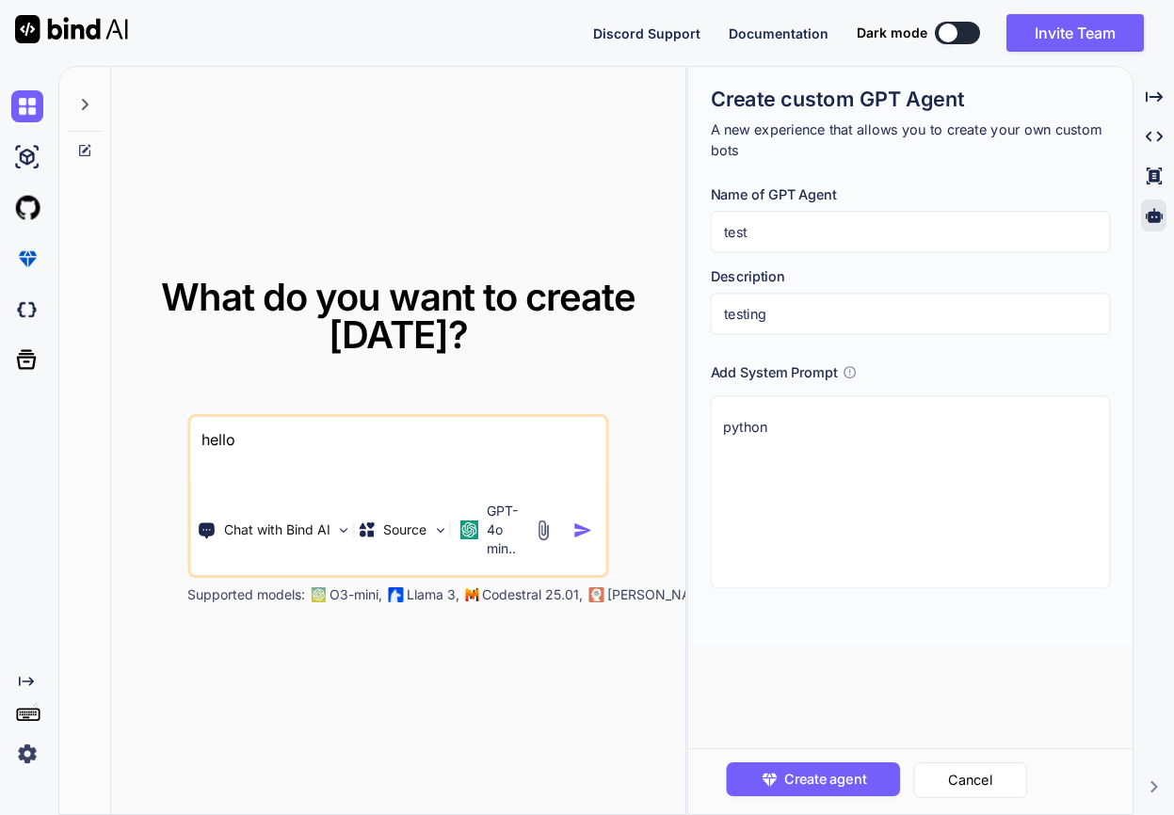
type textarea "python"
click at [836, 788] on span "Create agent" at bounding box center [825, 779] width 82 height 21
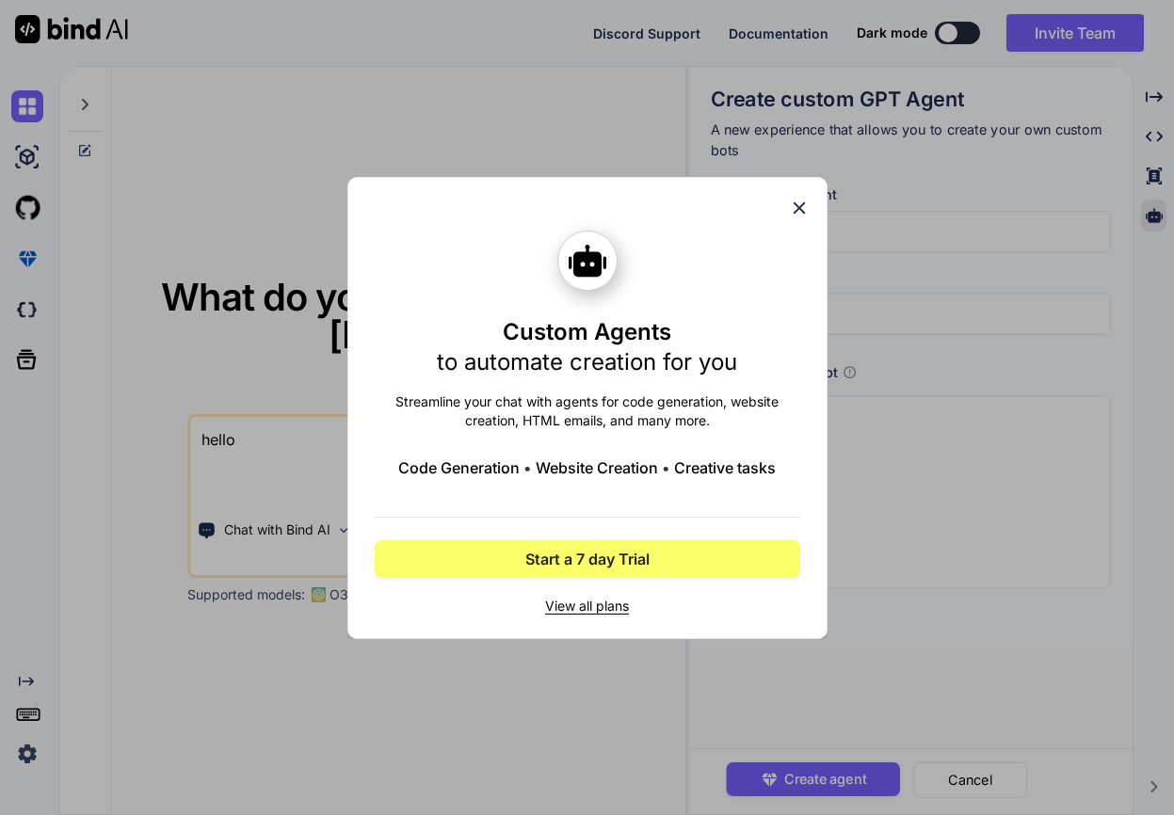
click at [629, 558] on span "Start a 7 day Trial" at bounding box center [587, 559] width 124 height 23
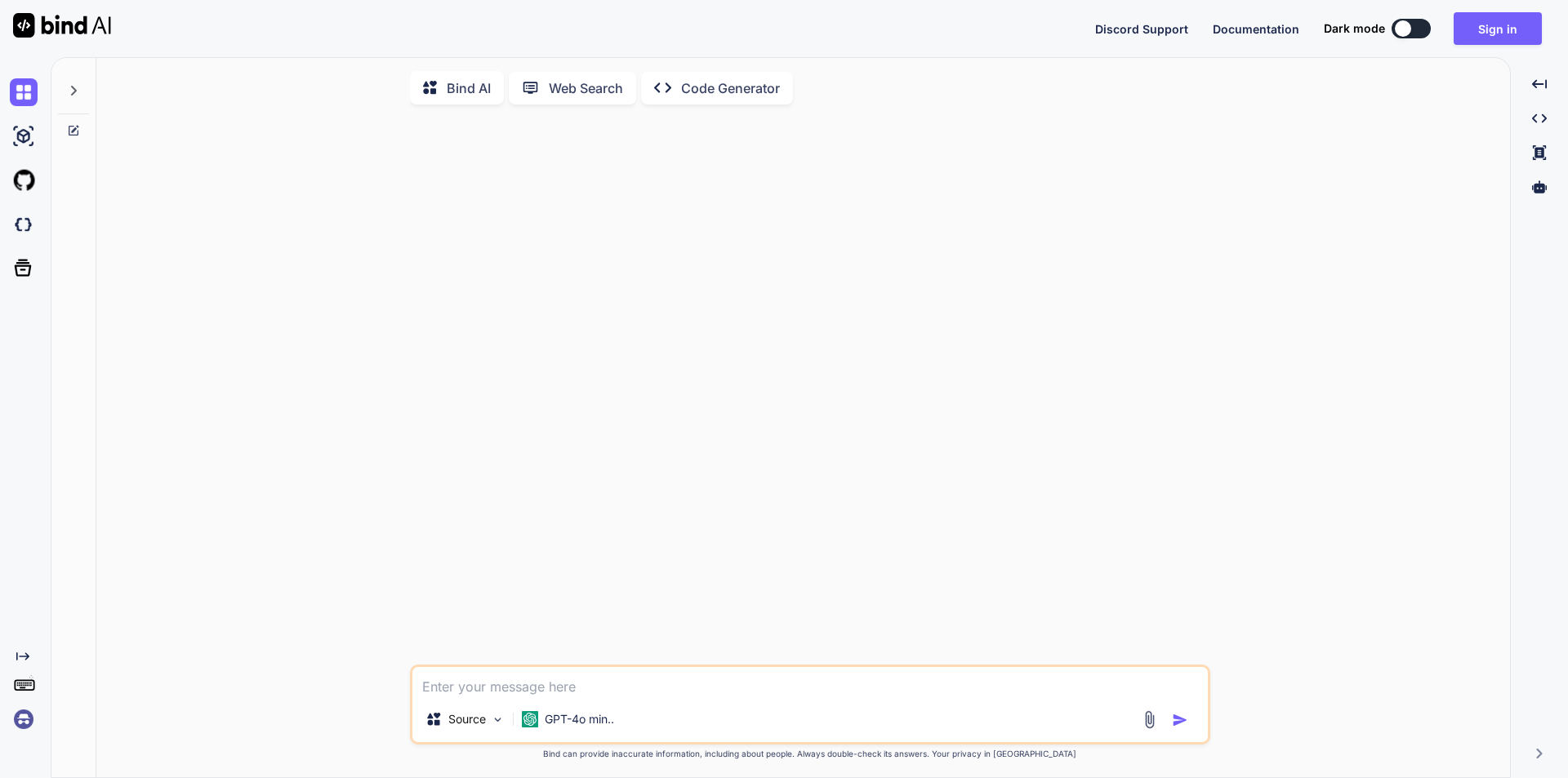
type textarea "x"
